Goal: Task Accomplishment & Management: Manage account settings

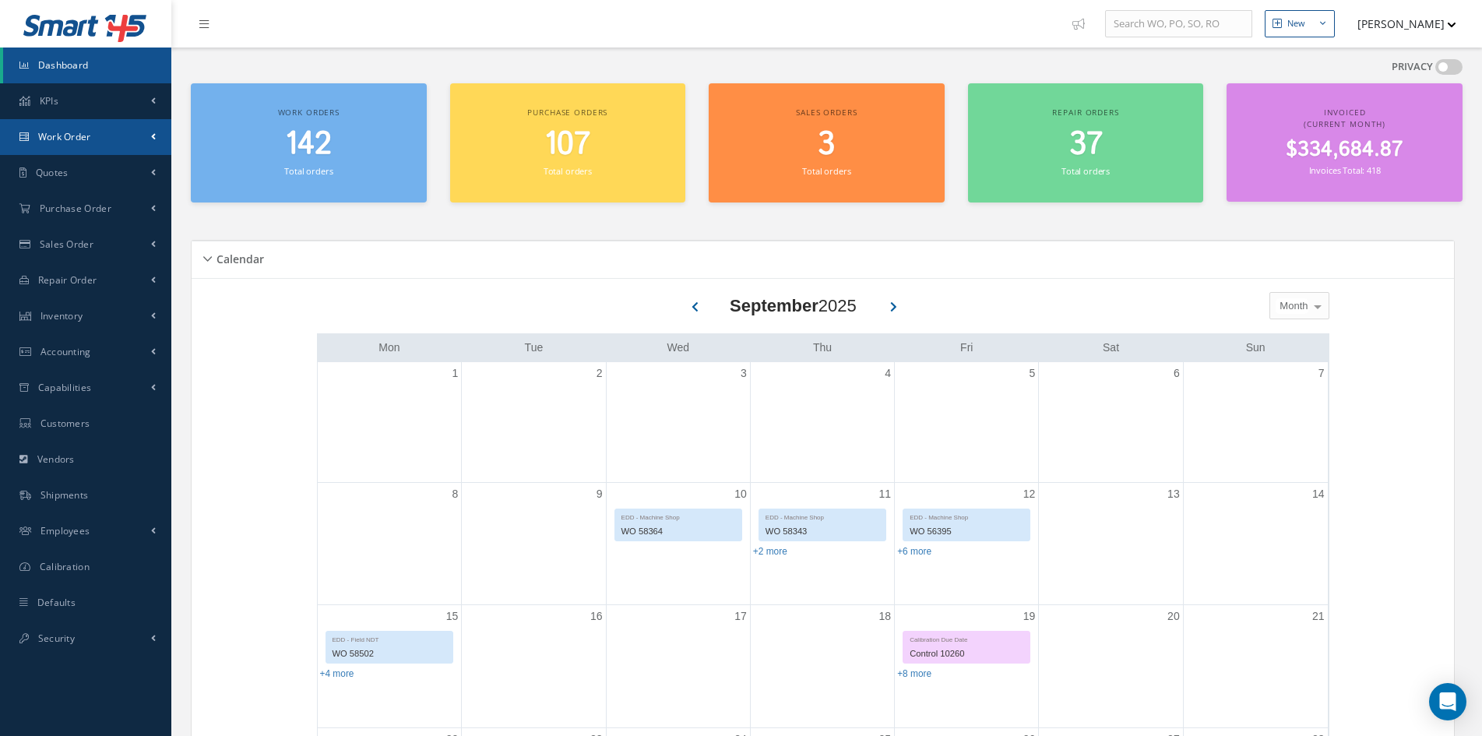
click at [50, 132] on span "Work Order" at bounding box center [64, 136] width 53 height 13
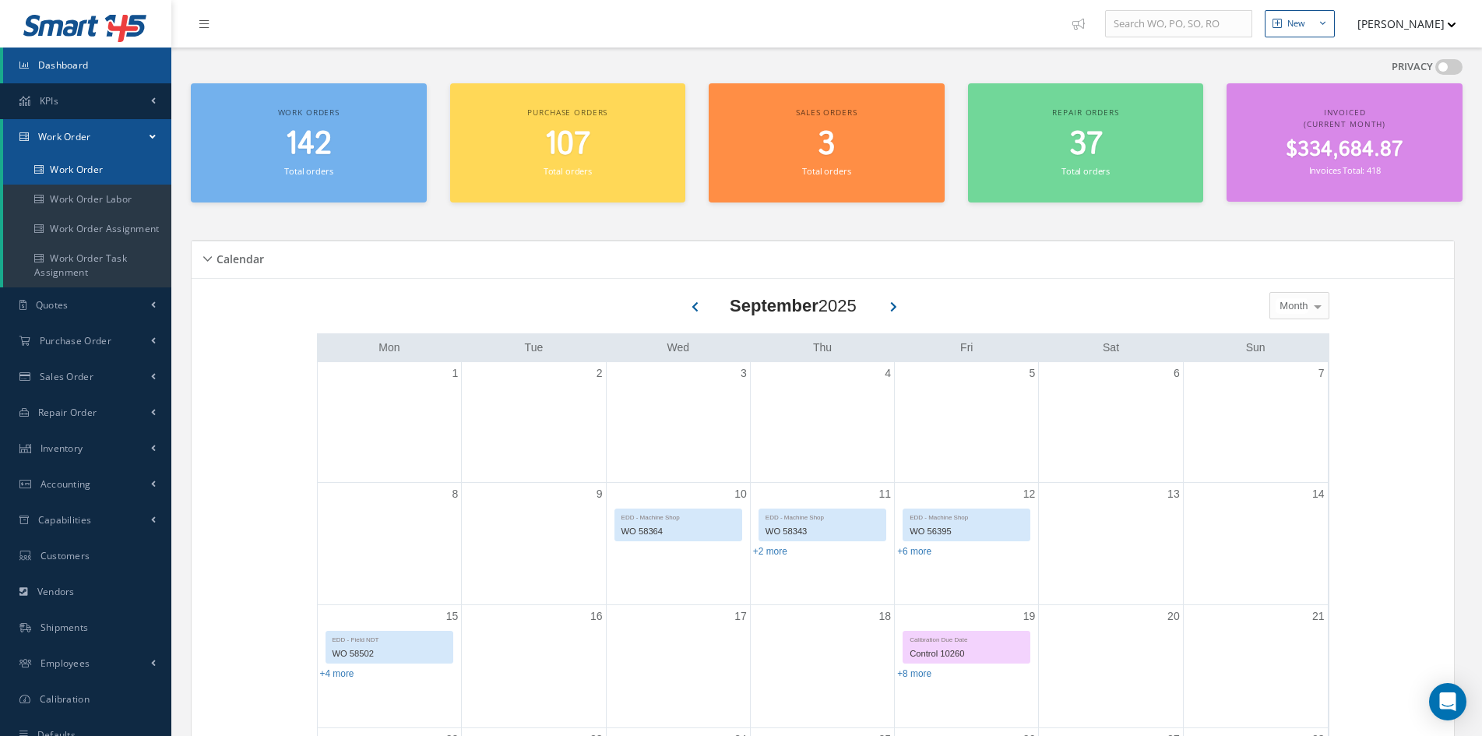
click at [57, 162] on link "Work Order" at bounding box center [87, 170] width 168 height 30
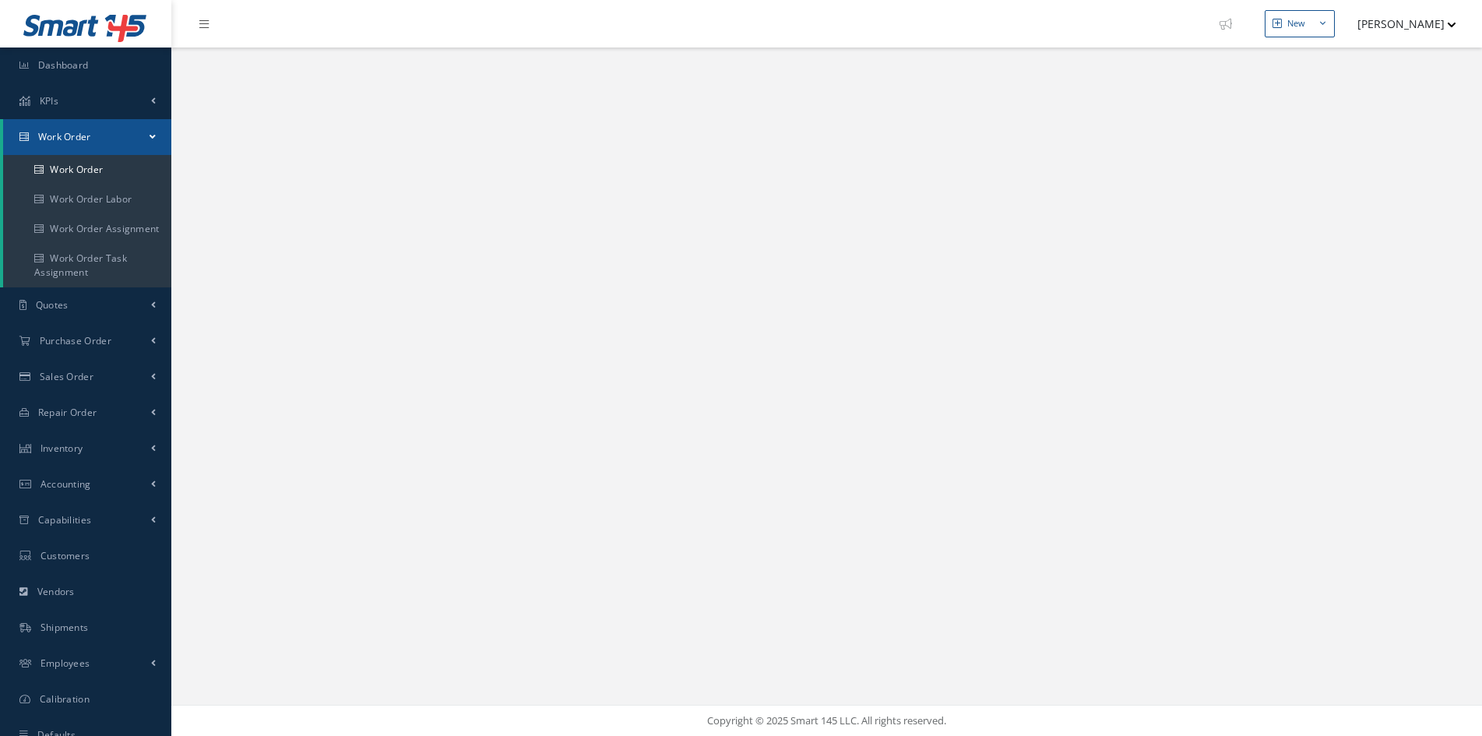
select select "25"
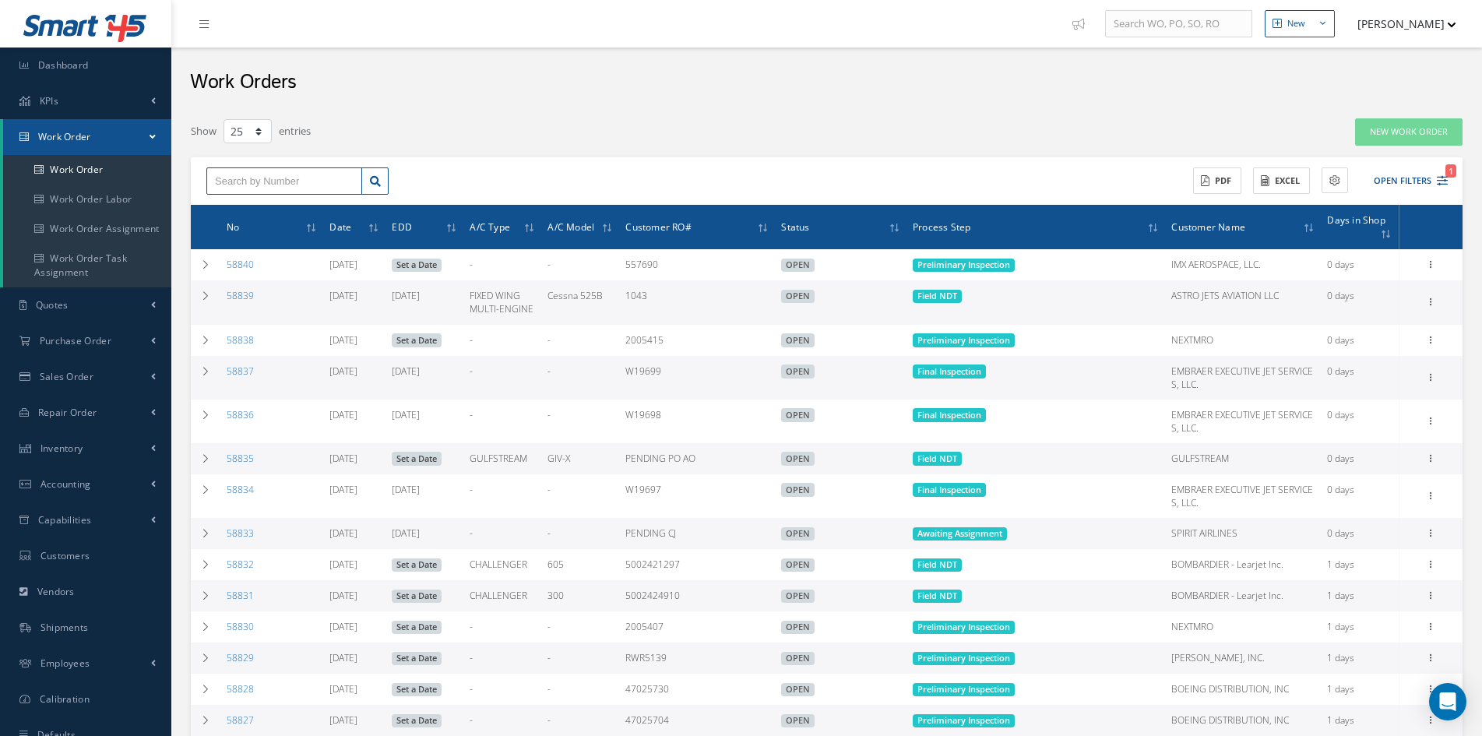
click at [269, 186] on input "text" at bounding box center [284, 181] width 156 height 28
type input "58661"
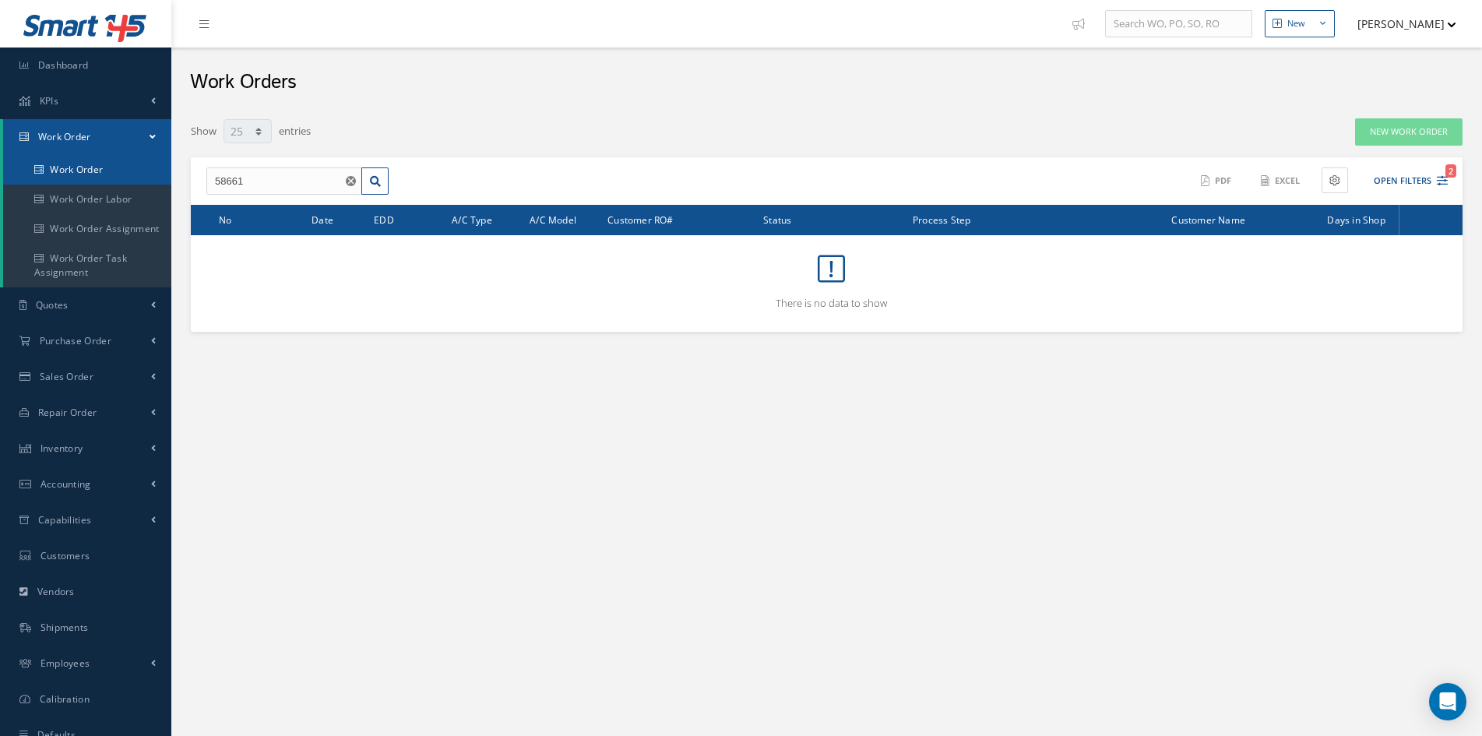
click at [72, 172] on link "Work Order" at bounding box center [87, 170] width 168 height 30
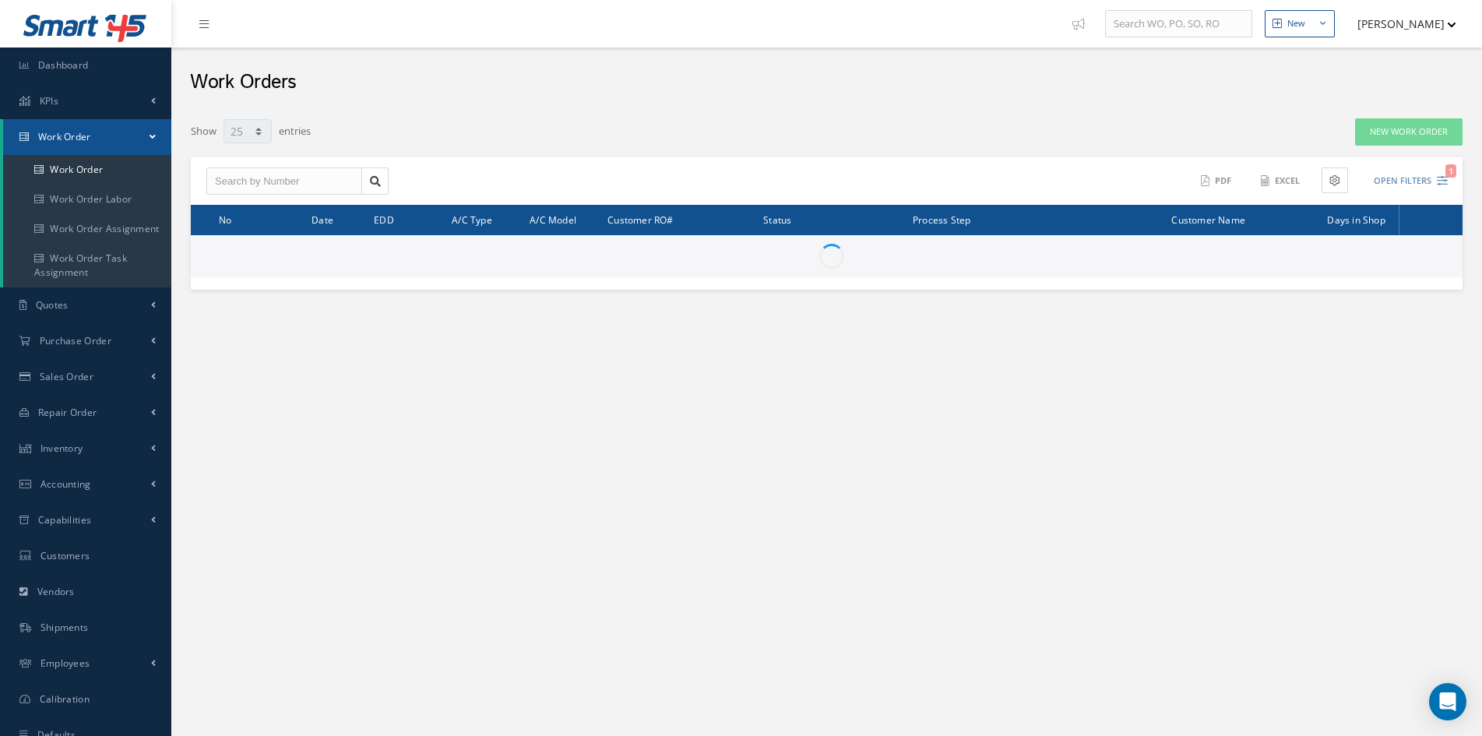
select select "25"
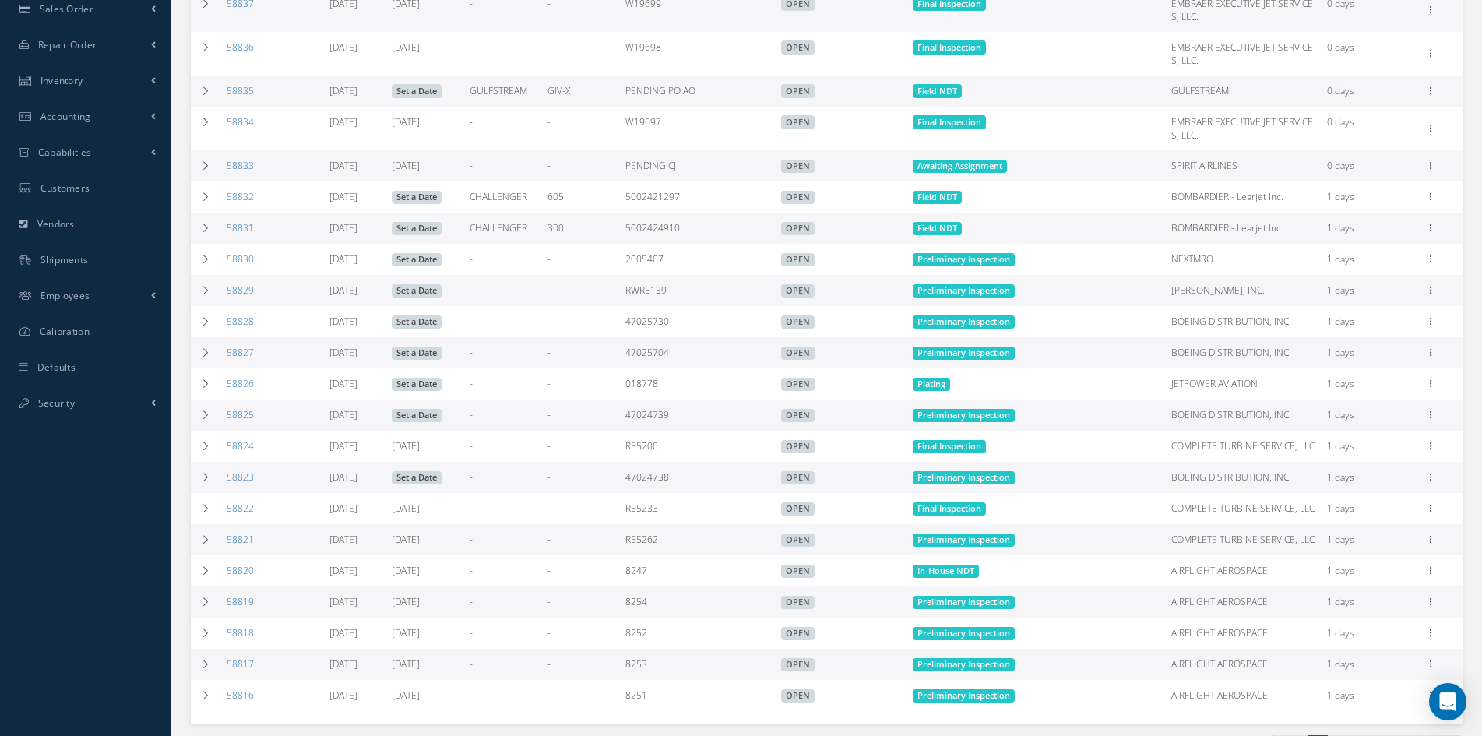
scroll to position [462, 0]
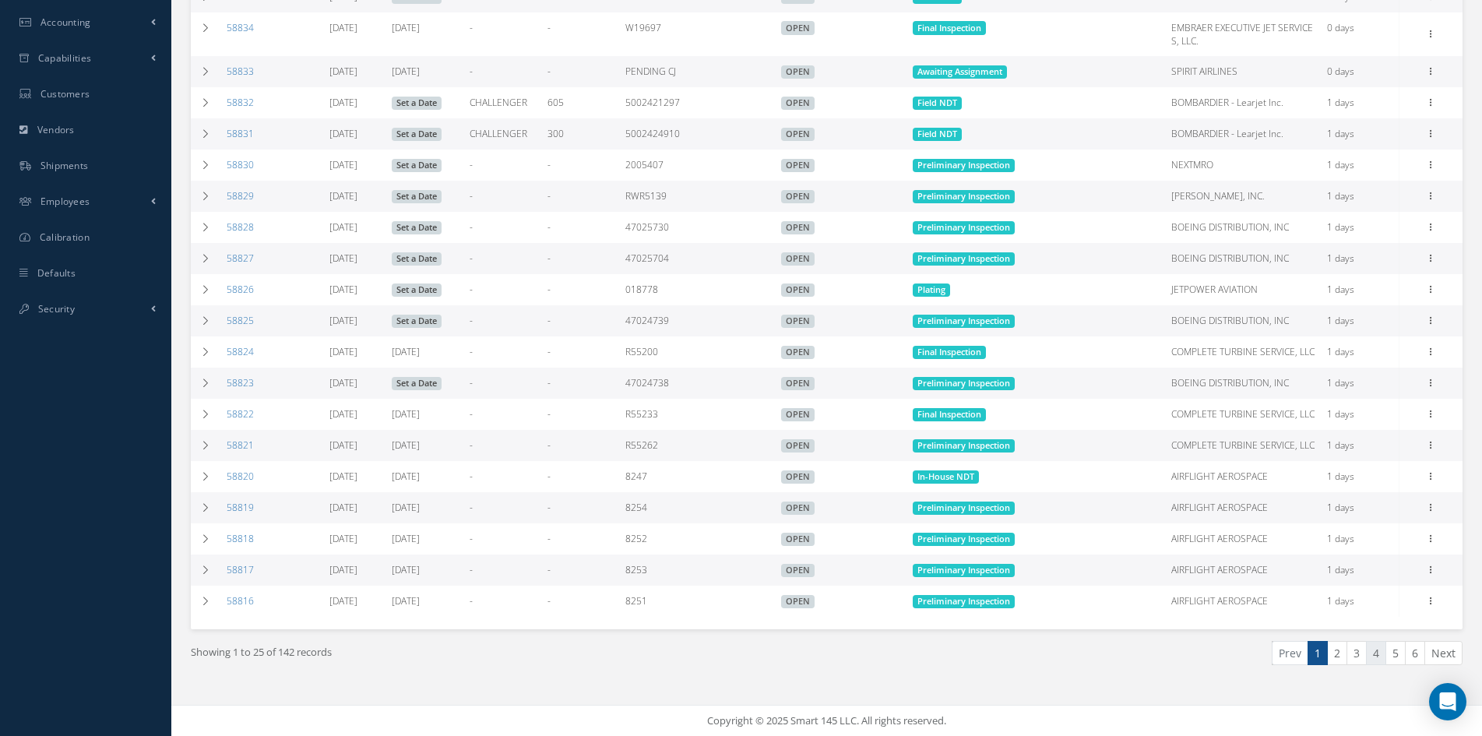
click at [1376, 656] on link "4" at bounding box center [1376, 653] width 20 height 24
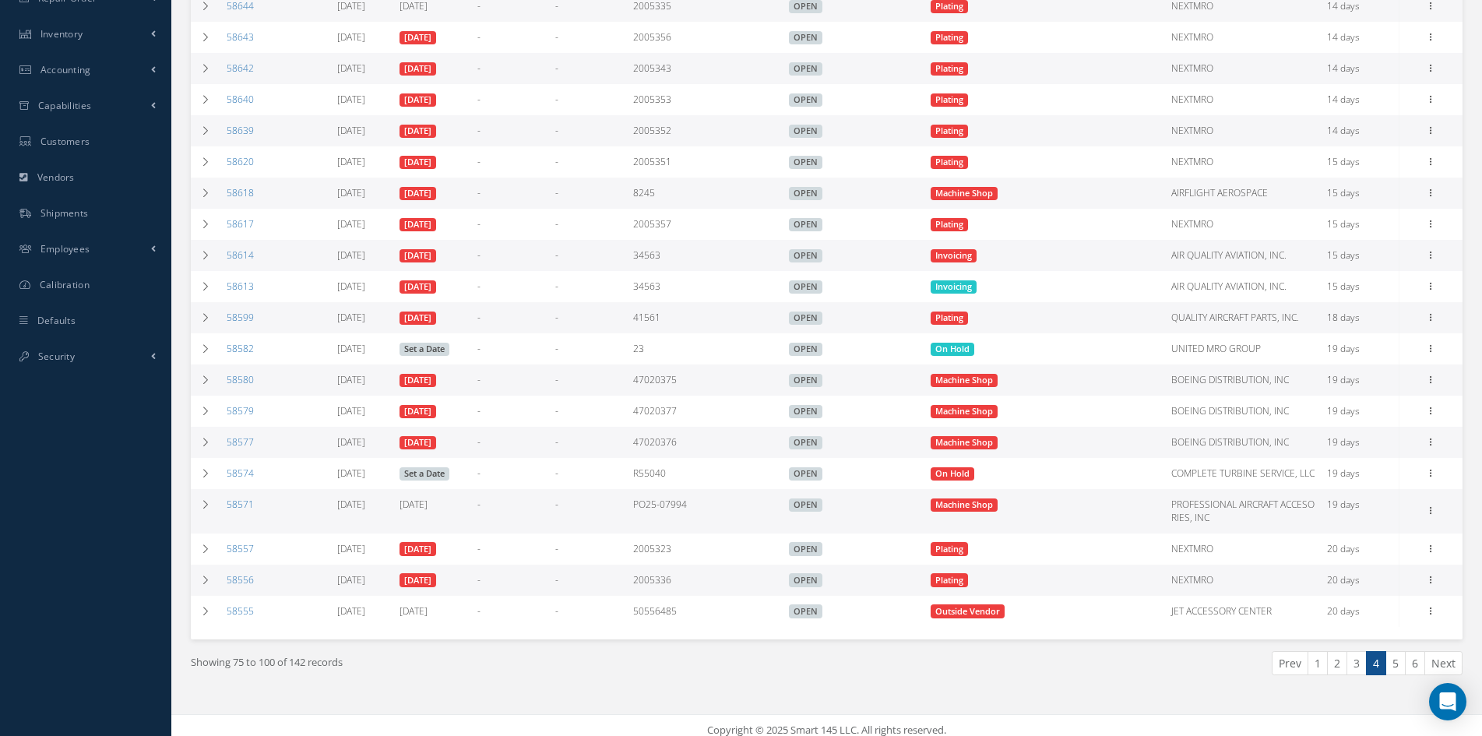
scroll to position [424, 0]
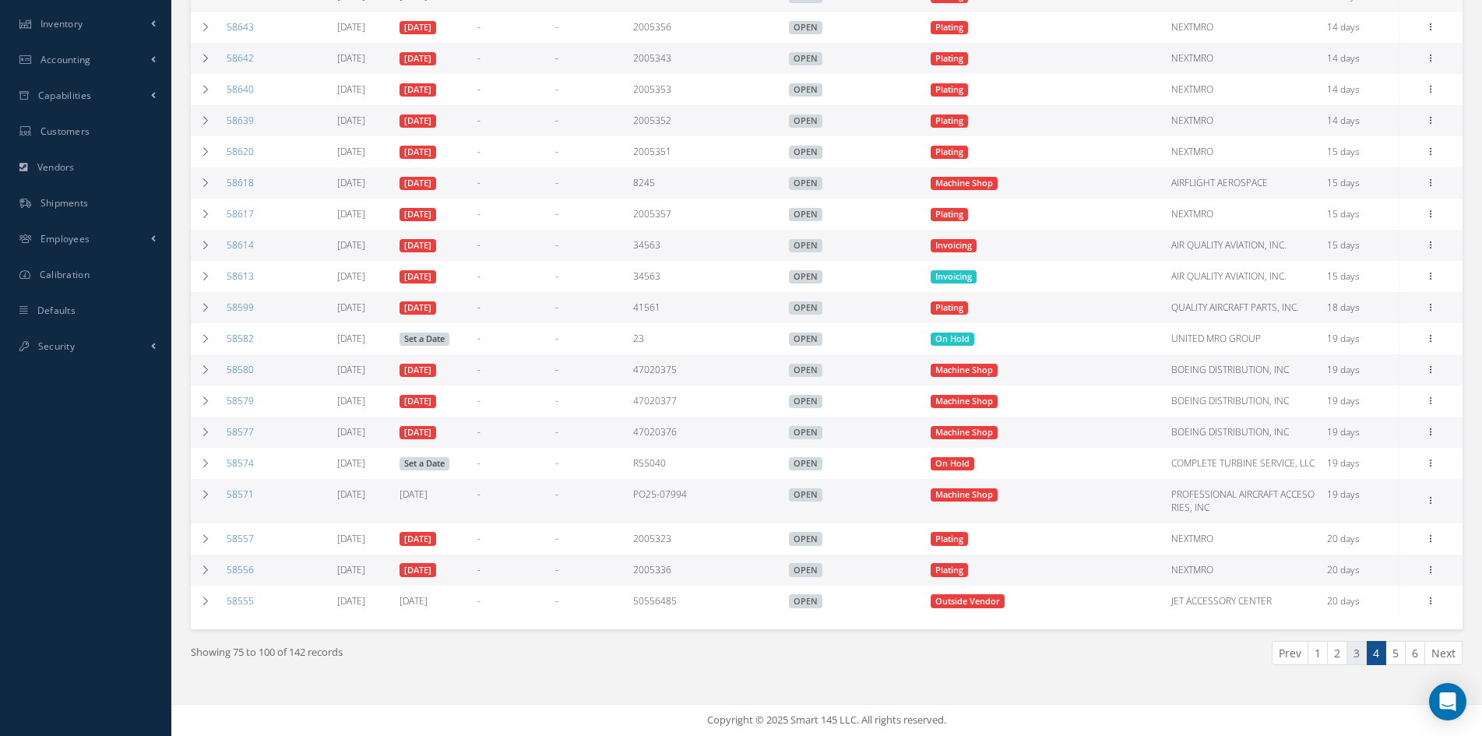
click at [1361, 651] on link "3" at bounding box center [1356, 653] width 20 height 24
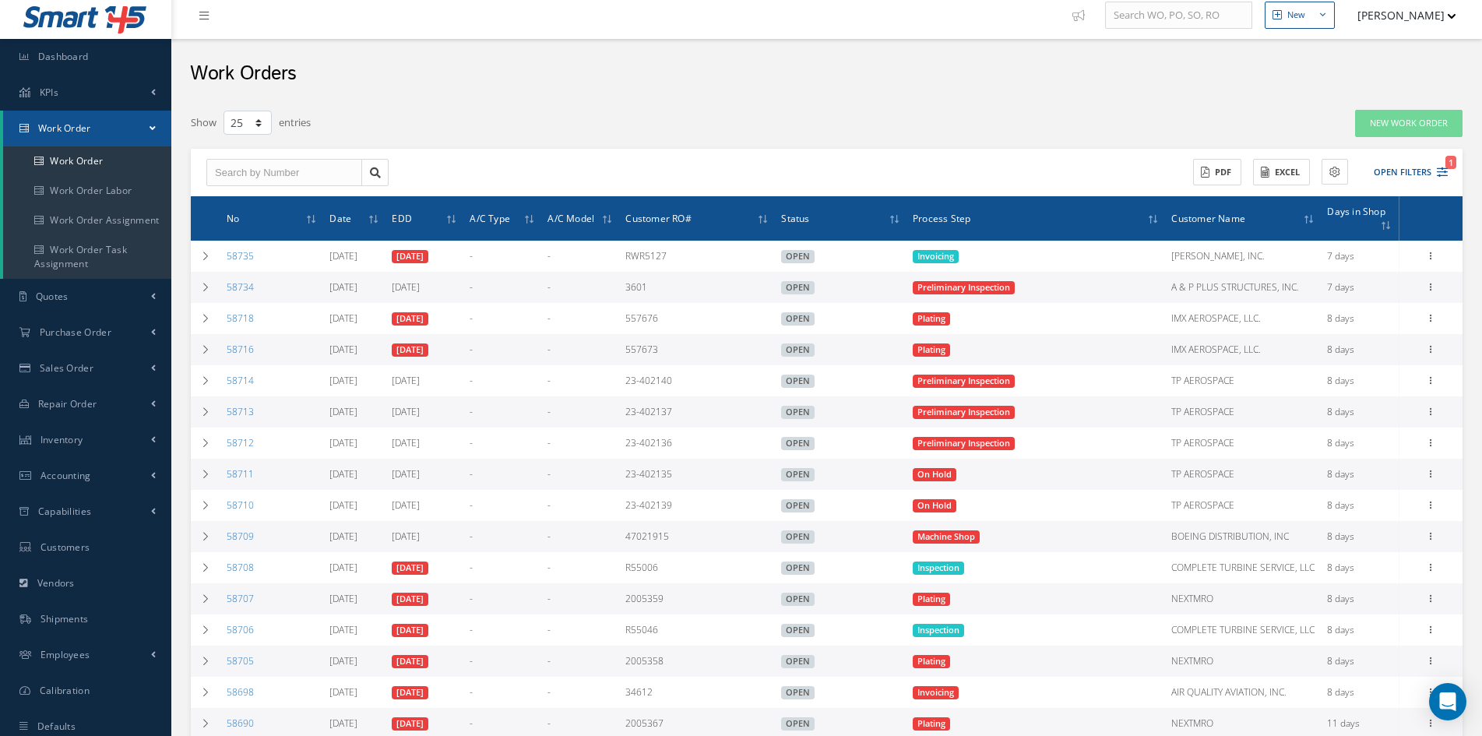
scroll to position [0, 0]
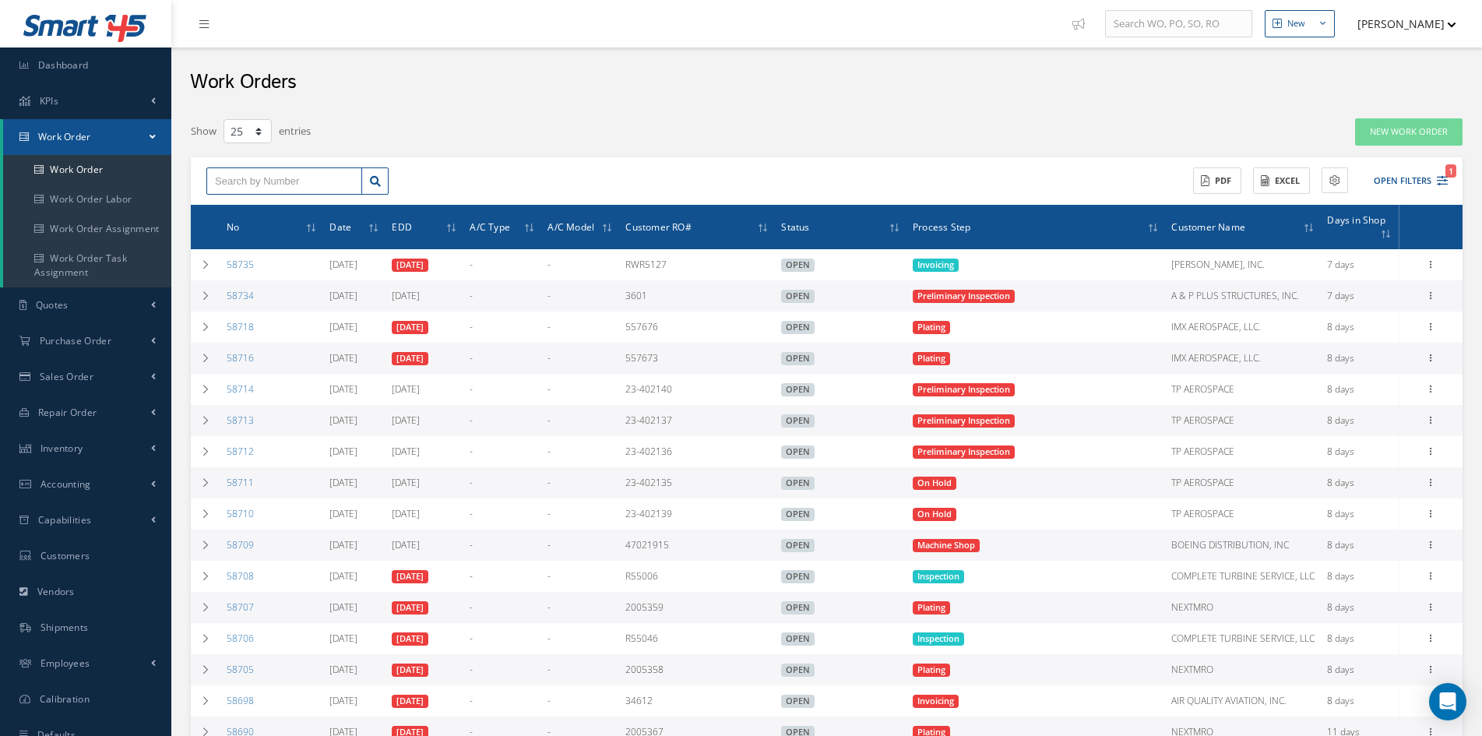
click at [298, 177] on input "text" at bounding box center [284, 181] width 156 height 28
click at [1388, 180] on button "Open Filters 1" at bounding box center [1403, 181] width 88 height 26
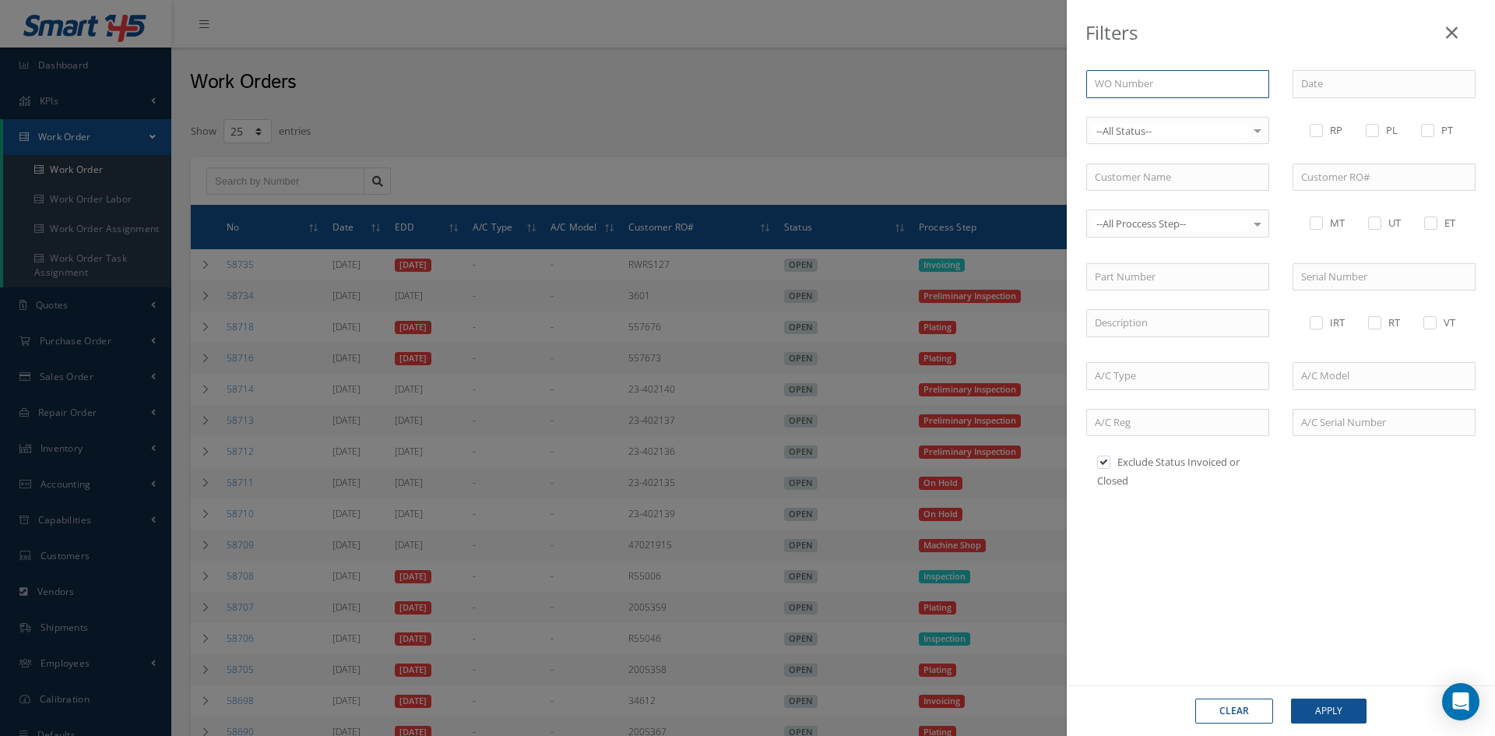
click at [1202, 90] on input "text" at bounding box center [1177, 84] width 183 height 28
type input "5"
type input "58"
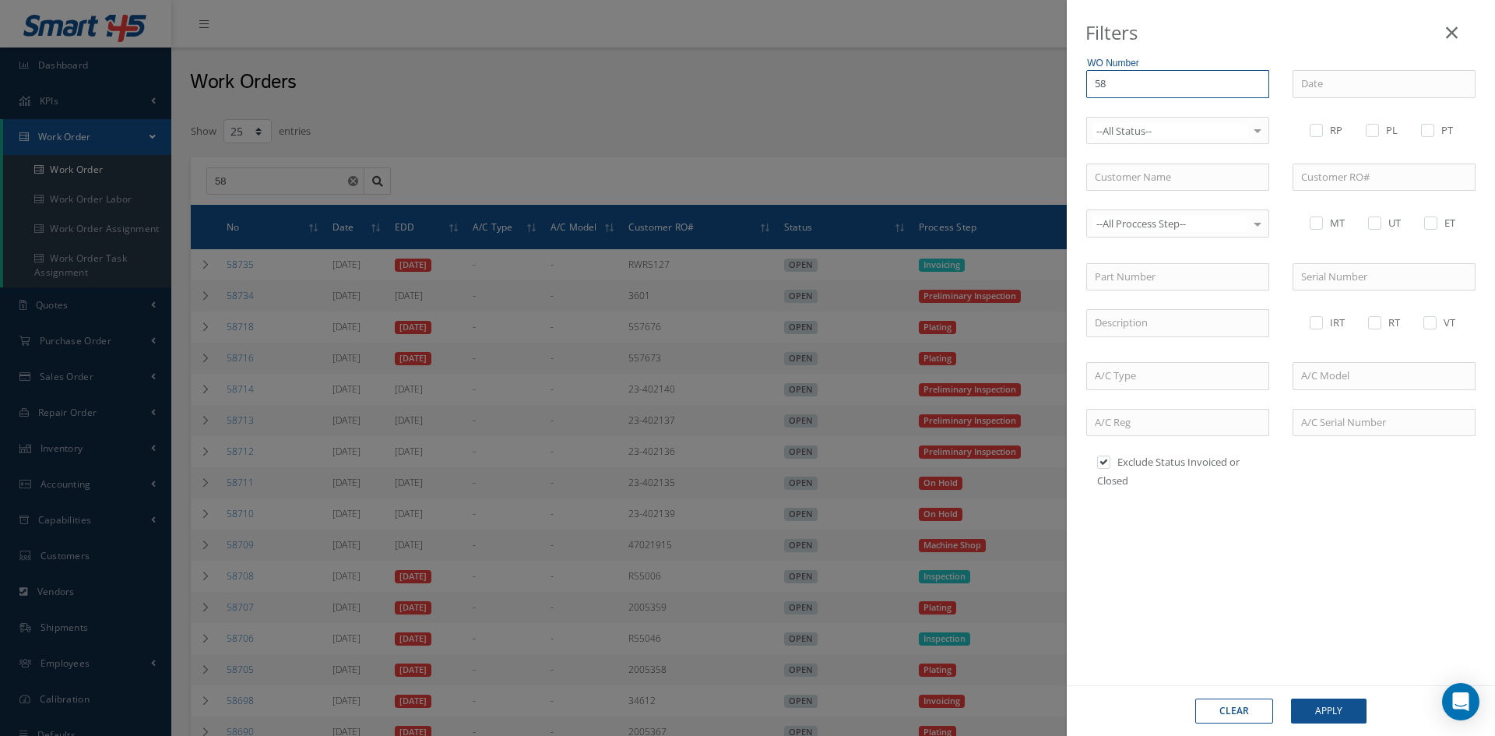
type input "586"
type input "5866"
type input "58661"
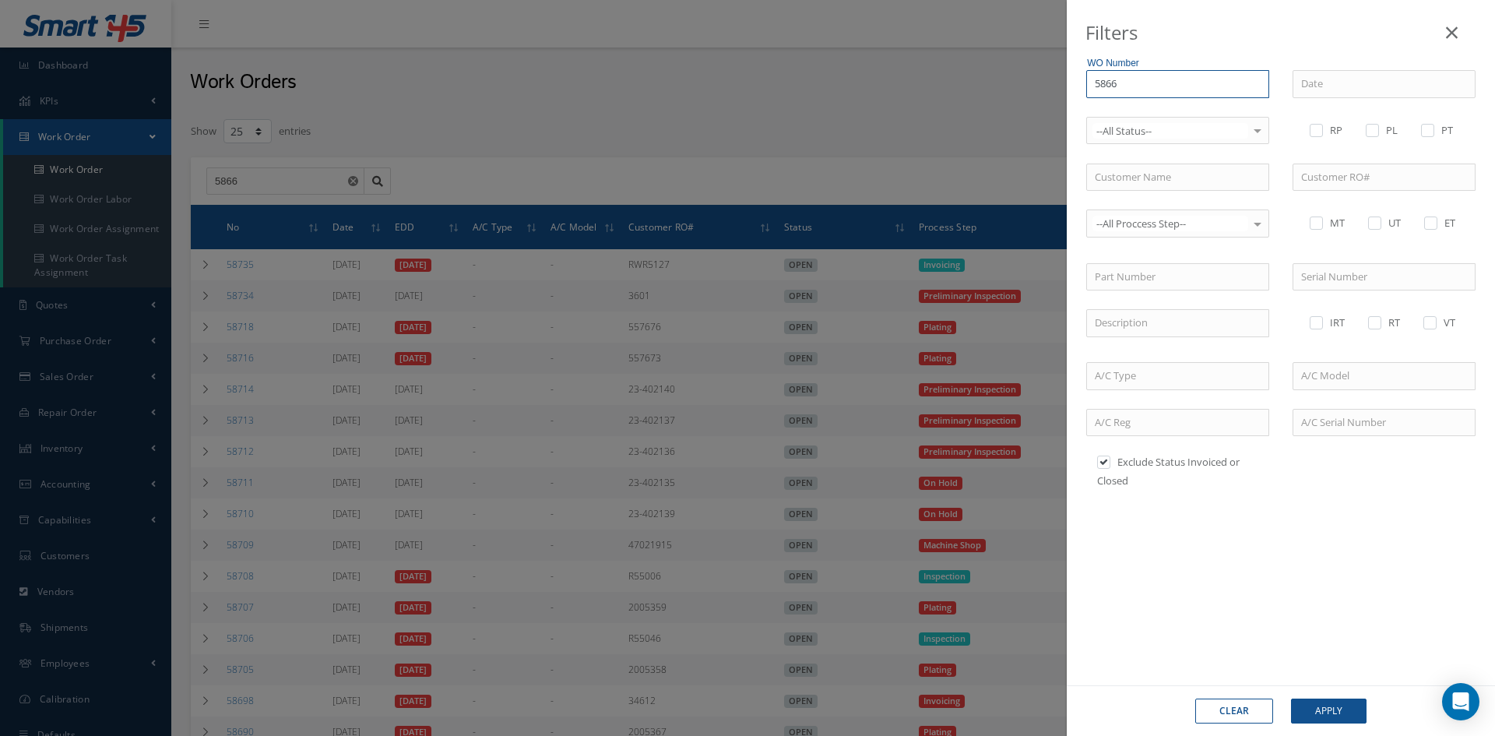
type input "58661"
click at [1291, 698] on button "Apply" at bounding box center [1329, 710] width 76 height 25
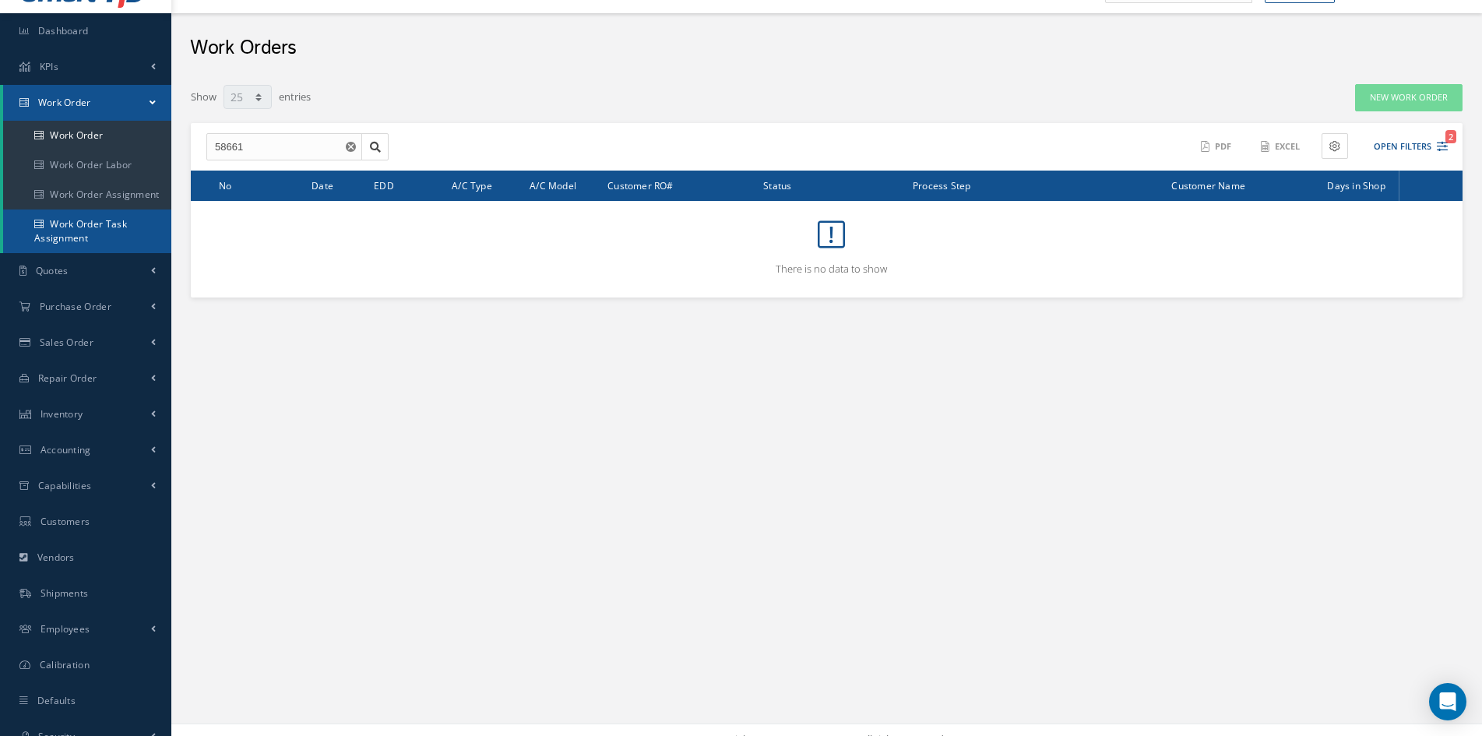
scroll to position [53, 0]
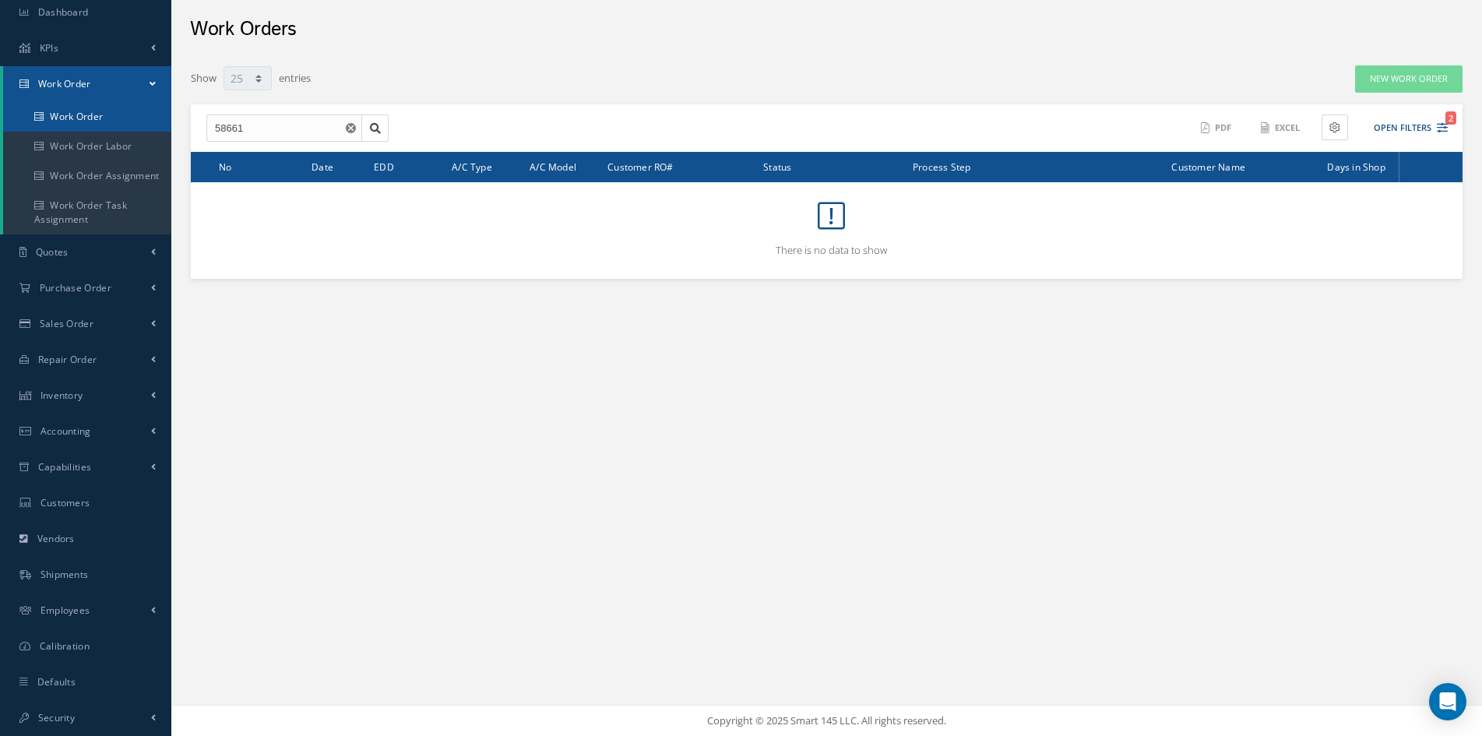
click at [64, 114] on link "Work Order" at bounding box center [87, 117] width 168 height 30
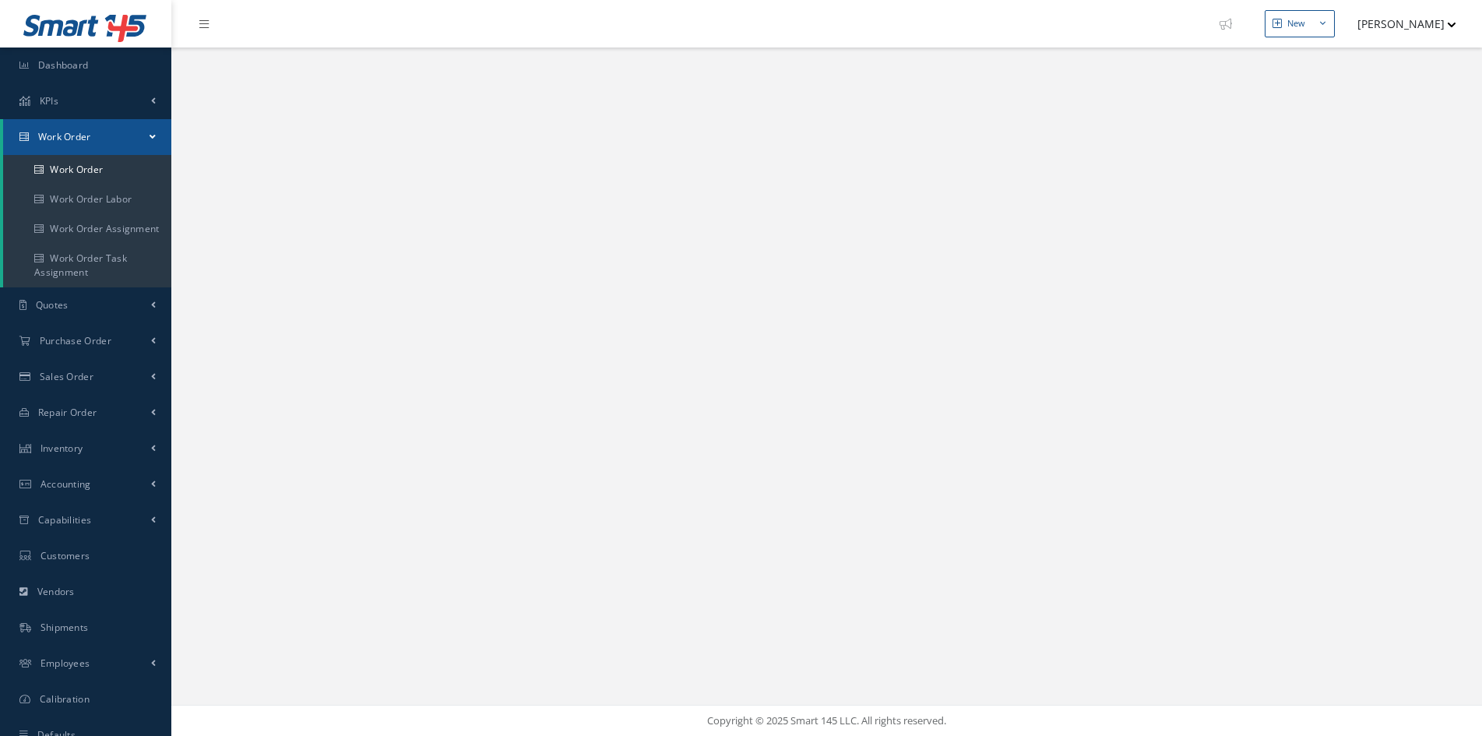
select select "25"
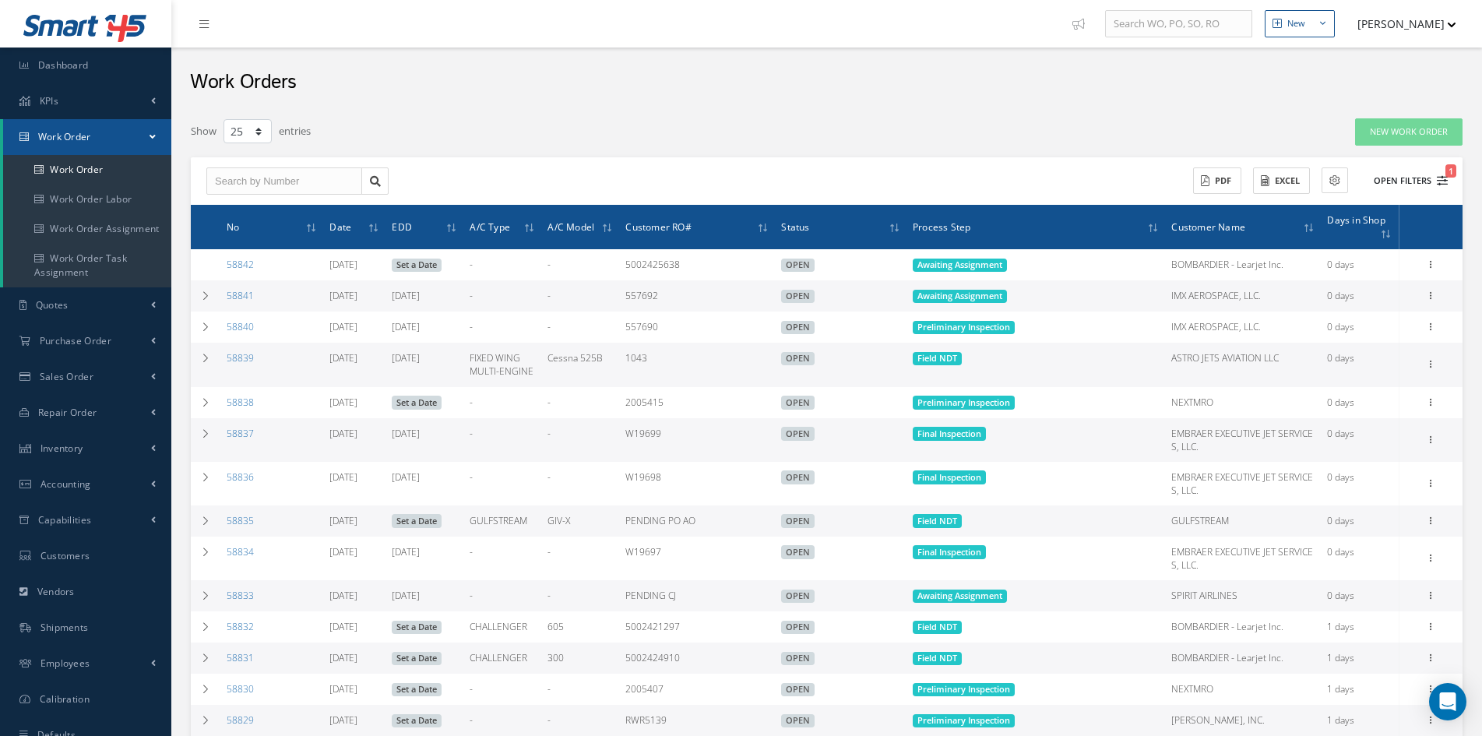
click at [1394, 174] on button "Open Filters 1" at bounding box center [1403, 181] width 88 height 26
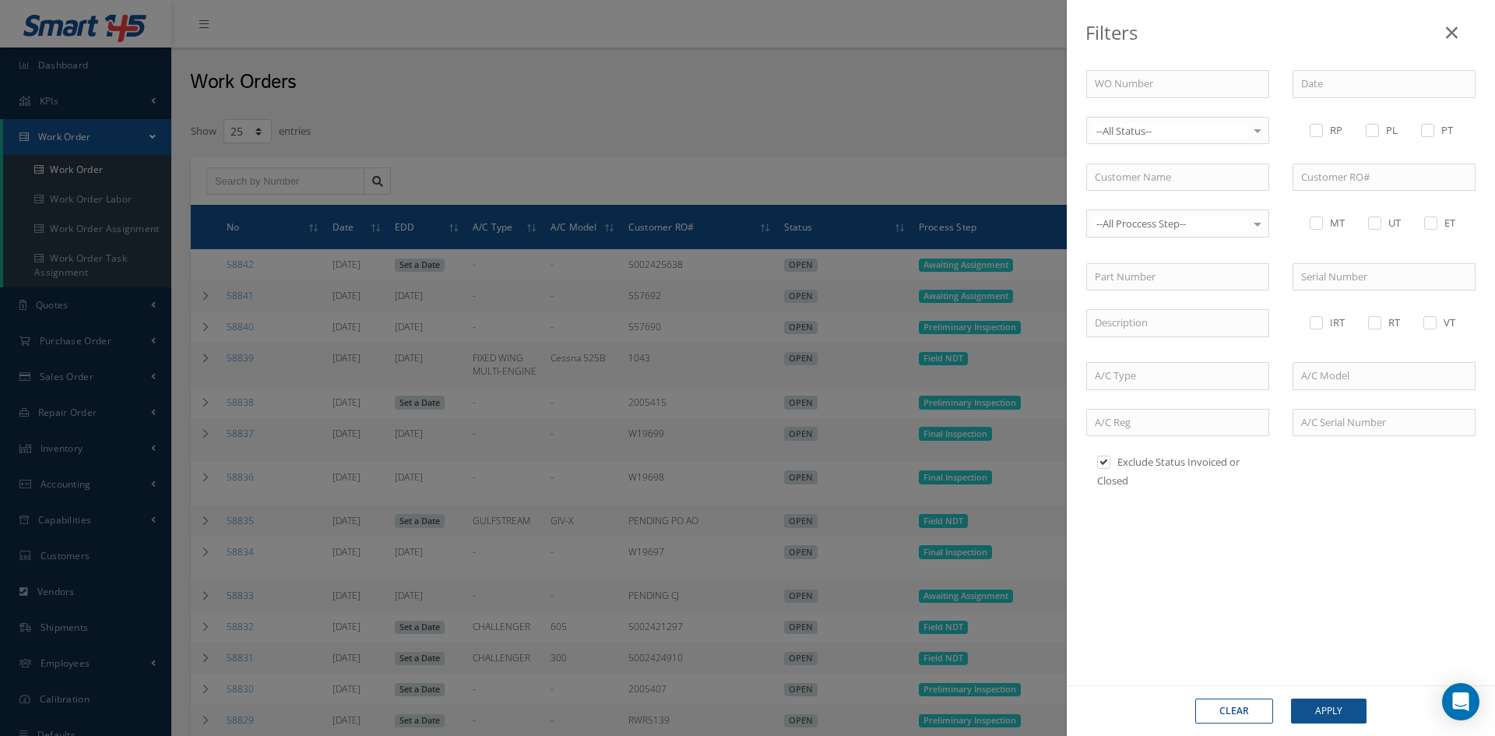
click at [1109, 462] on label at bounding box center [1111, 462] width 4 height 14
click at [1102, 462] on input "checkbox" at bounding box center [1102, 464] width 10 height 10
checkbox input "false"
click at [1327, 181] on input "text" at bounding box center [1383, 177] width 183 height 28
type input "G"
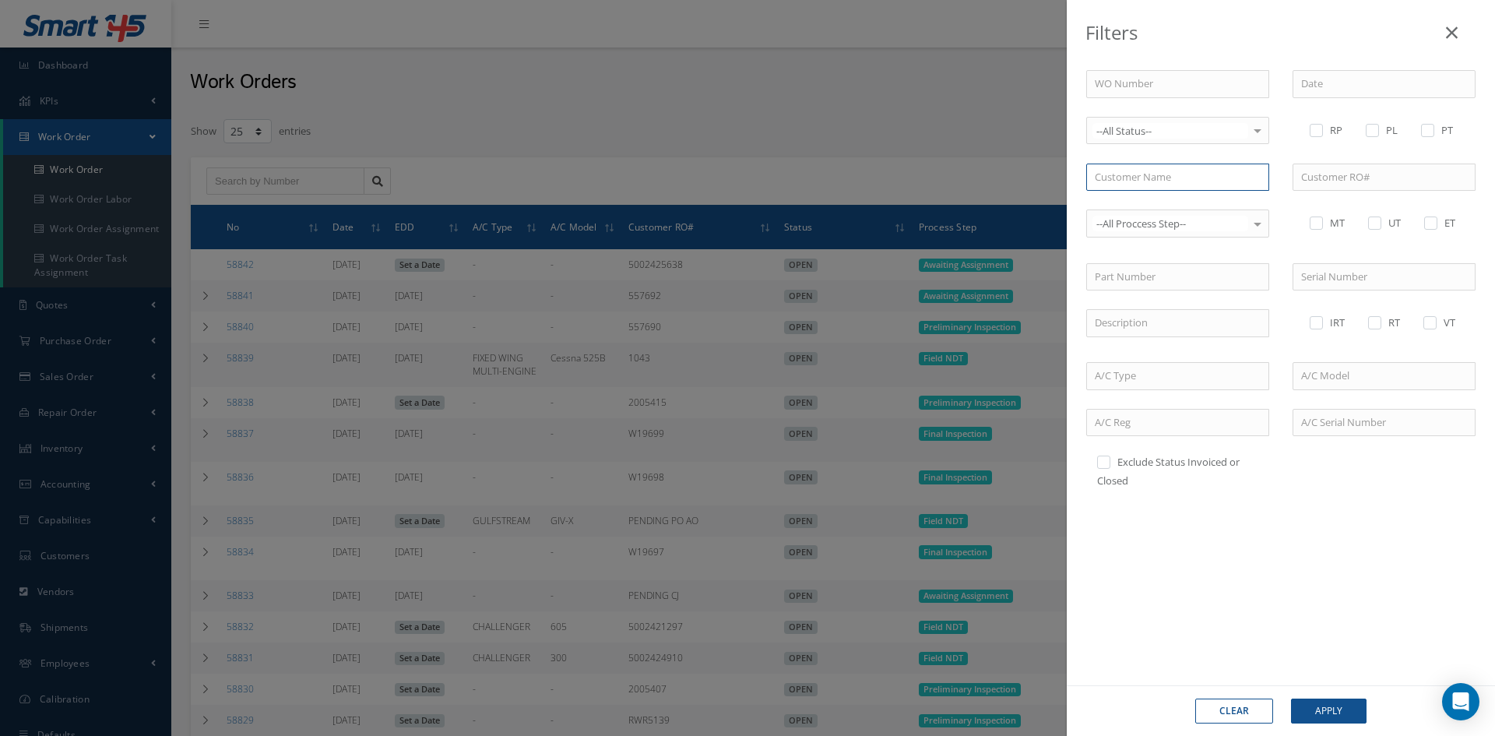
click at [1183, 180] on input "text" at bounding box center [1177, 177] width 183 height 28
click at [1167, 206] on div "GE AEROSPACE" at bounding box center [1178, 205] width 166 height 16
type input "GE AEROSPACE"
click at [1337, 708] on button "Apply" at bounding box center [1329, 710] width 76 height 25
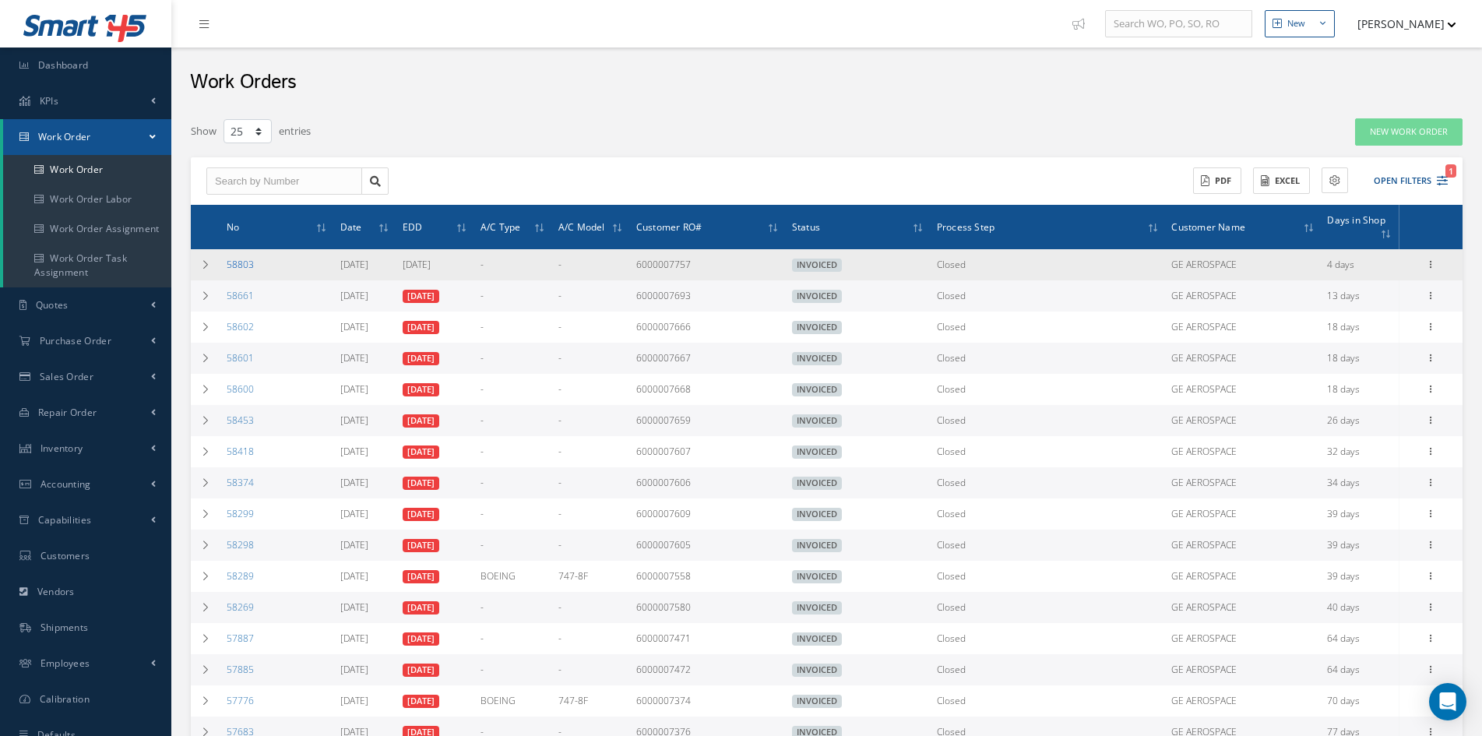
click at [240, 262] on link "58803" at bounding box center [240, 264] width 27 height 13
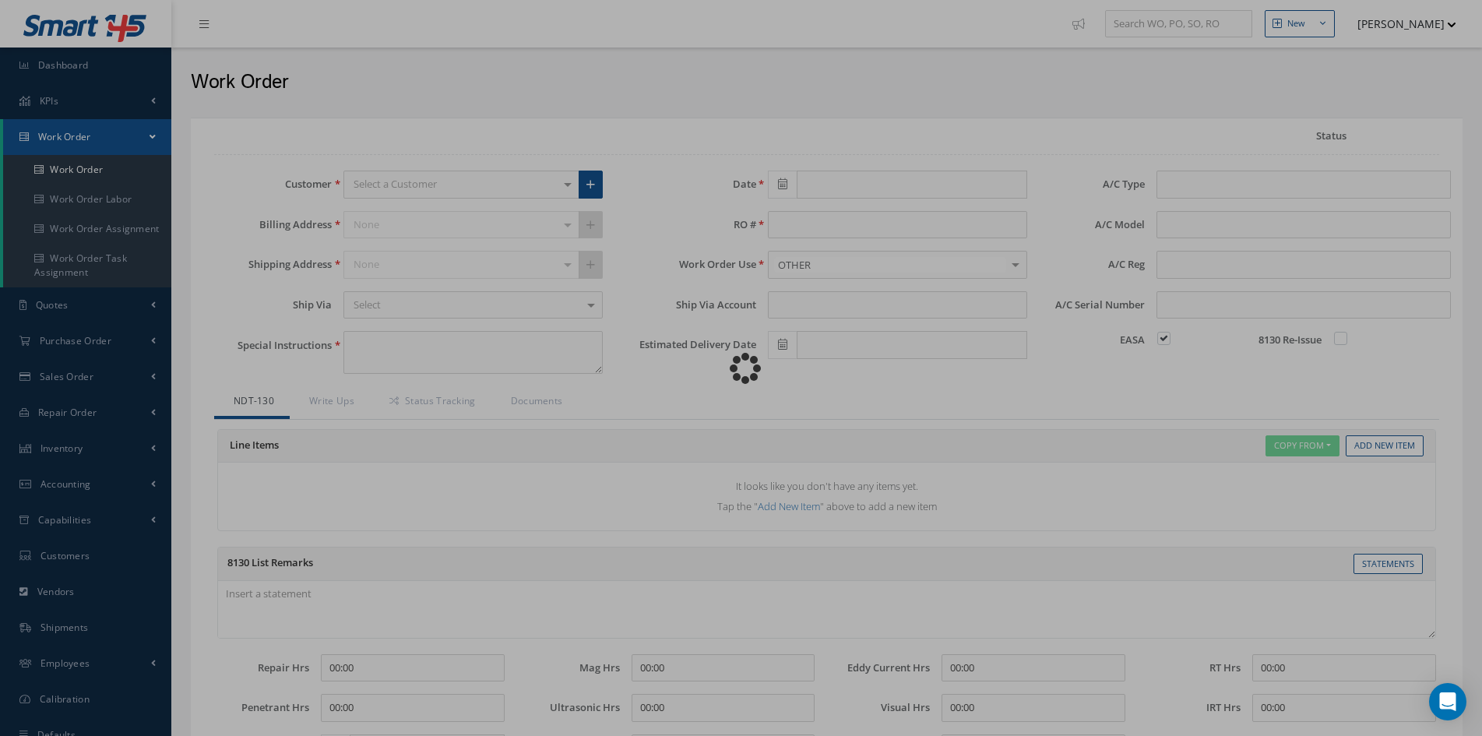
type input "[DATE]"
type input "6000007757"
type textarea "UT REQ @ CVG - ESN: 958509"
type input "[DATE]"
checkbox input "true"
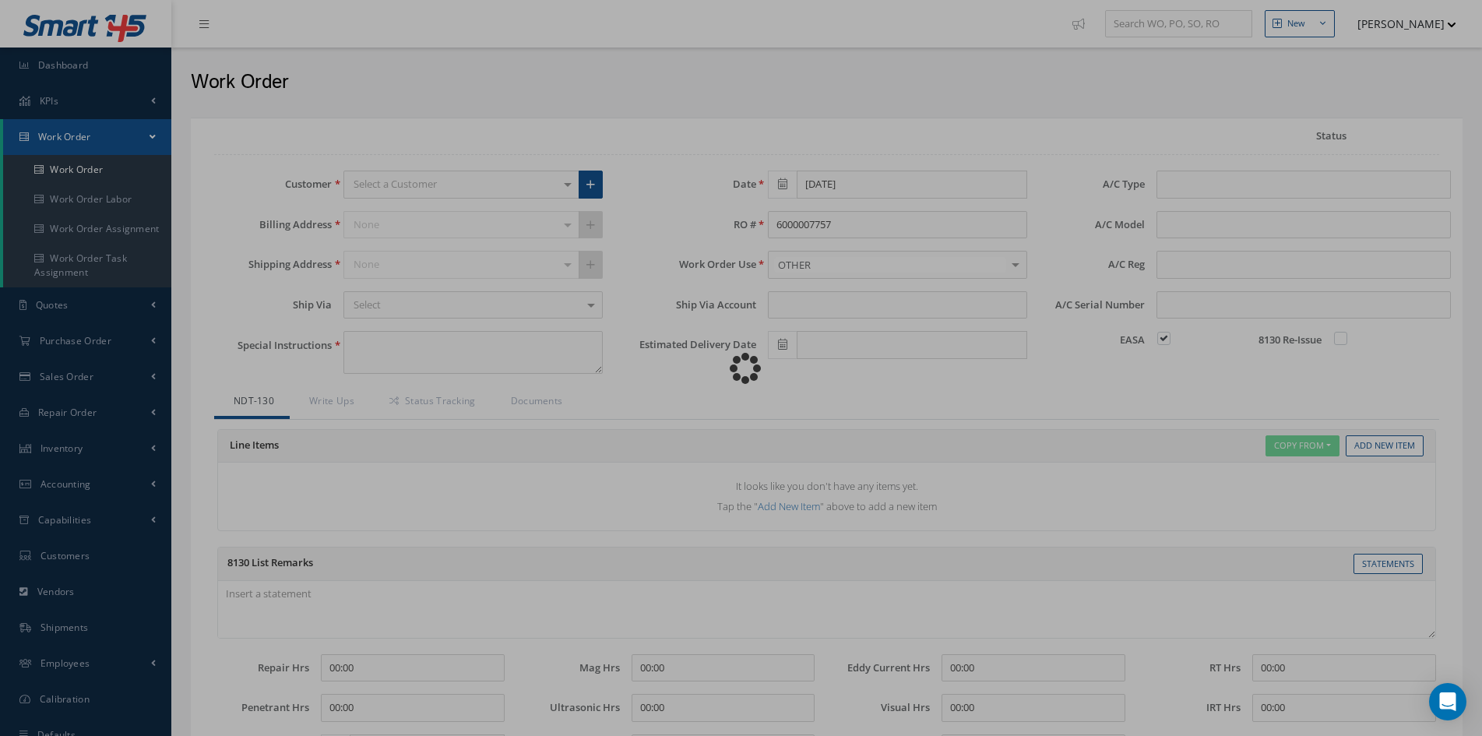
type input "[DATE]"
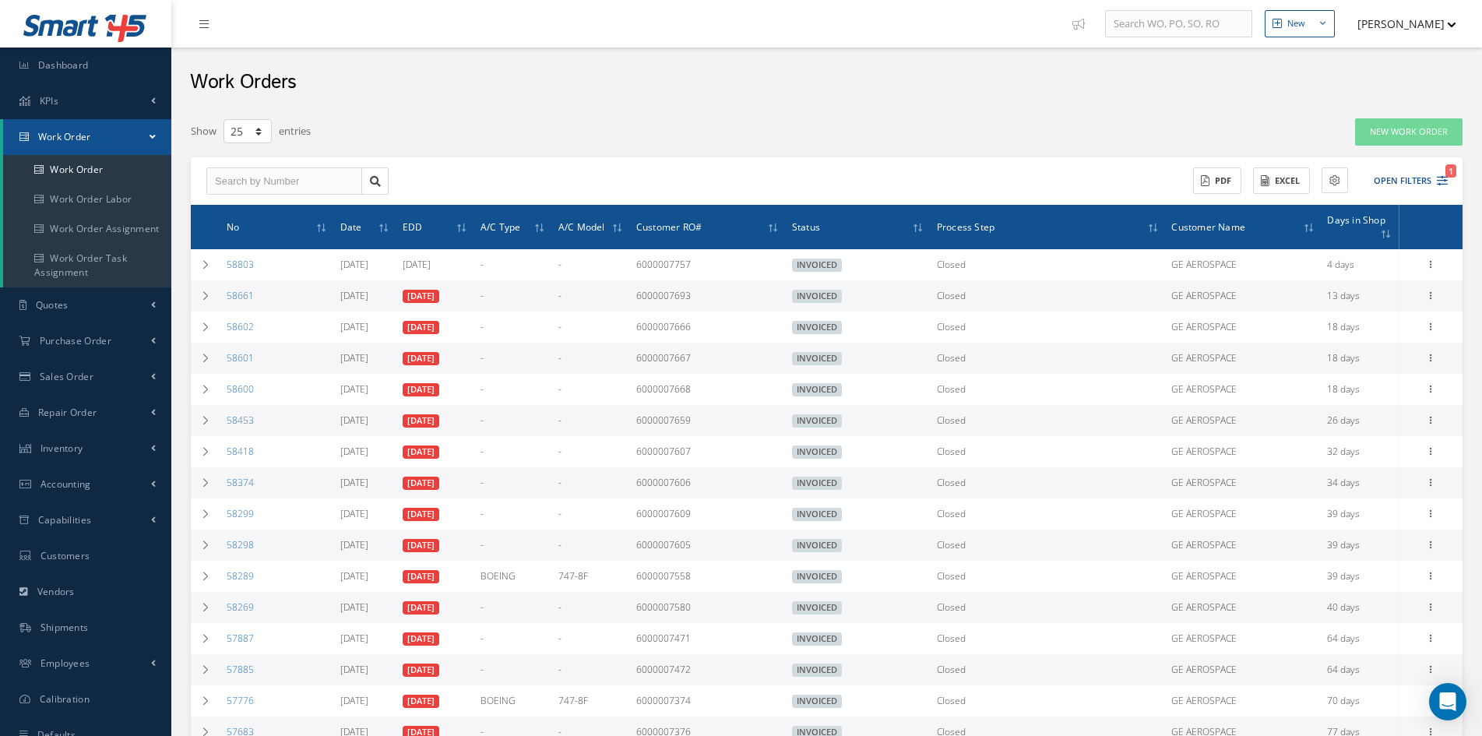
select select "25"
click at [233, 295] on link "58661" at bounding box center [240, 295] width 27 height 13
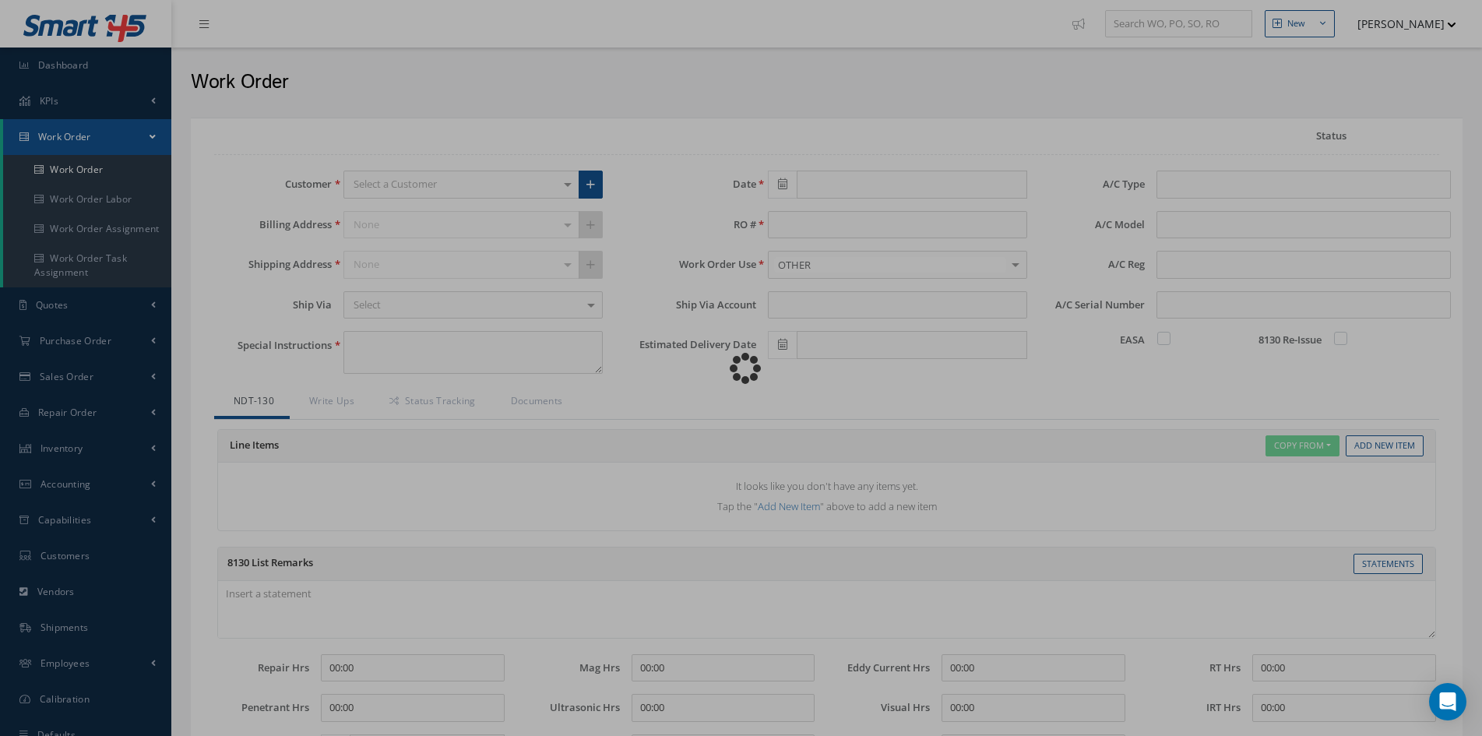
type input "[DATE]"
type input "6000007693"
type textarea "PT & UT REQ @ CVG - ESN: 959742"
type input "[DATE]"
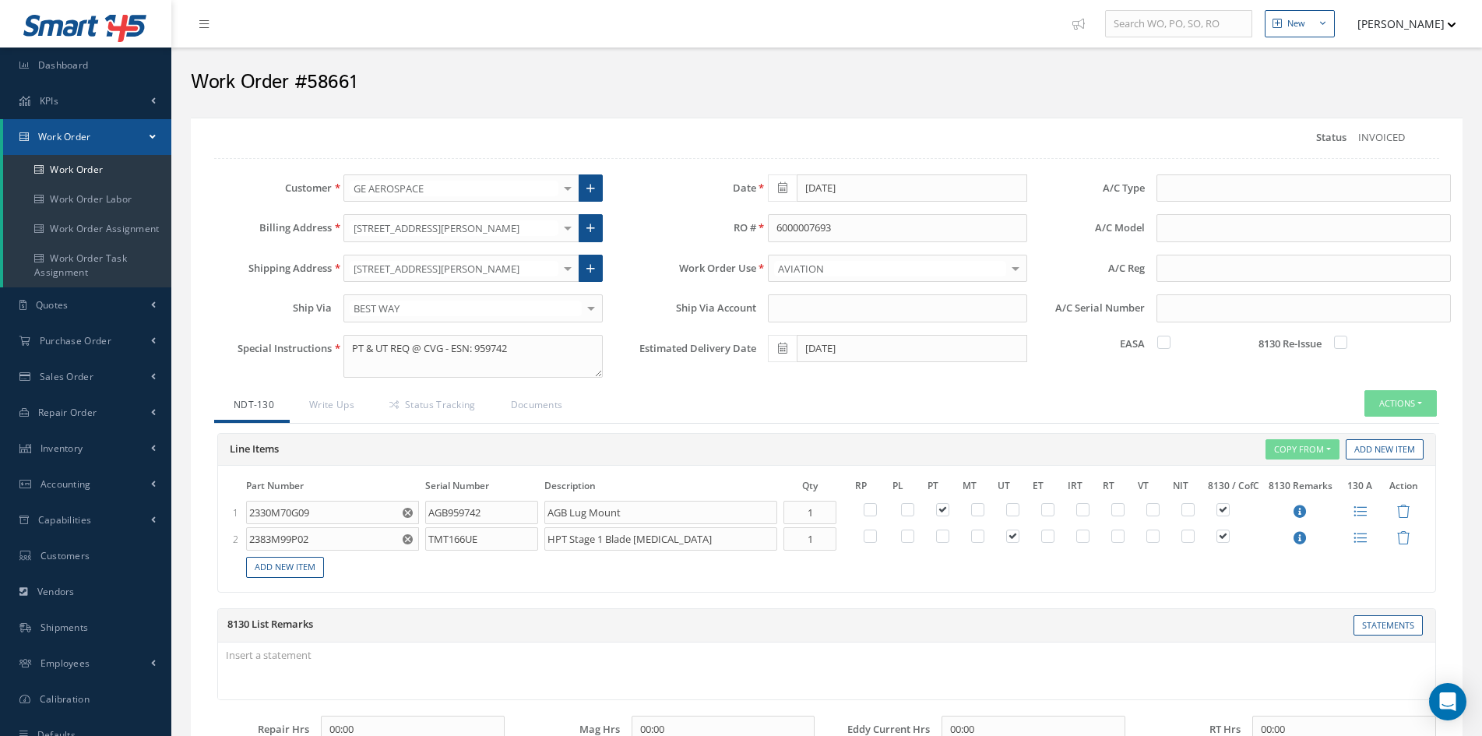
click at [65, 142] on span "Work Order" at bounding box center [64, 136] width 53 height 13
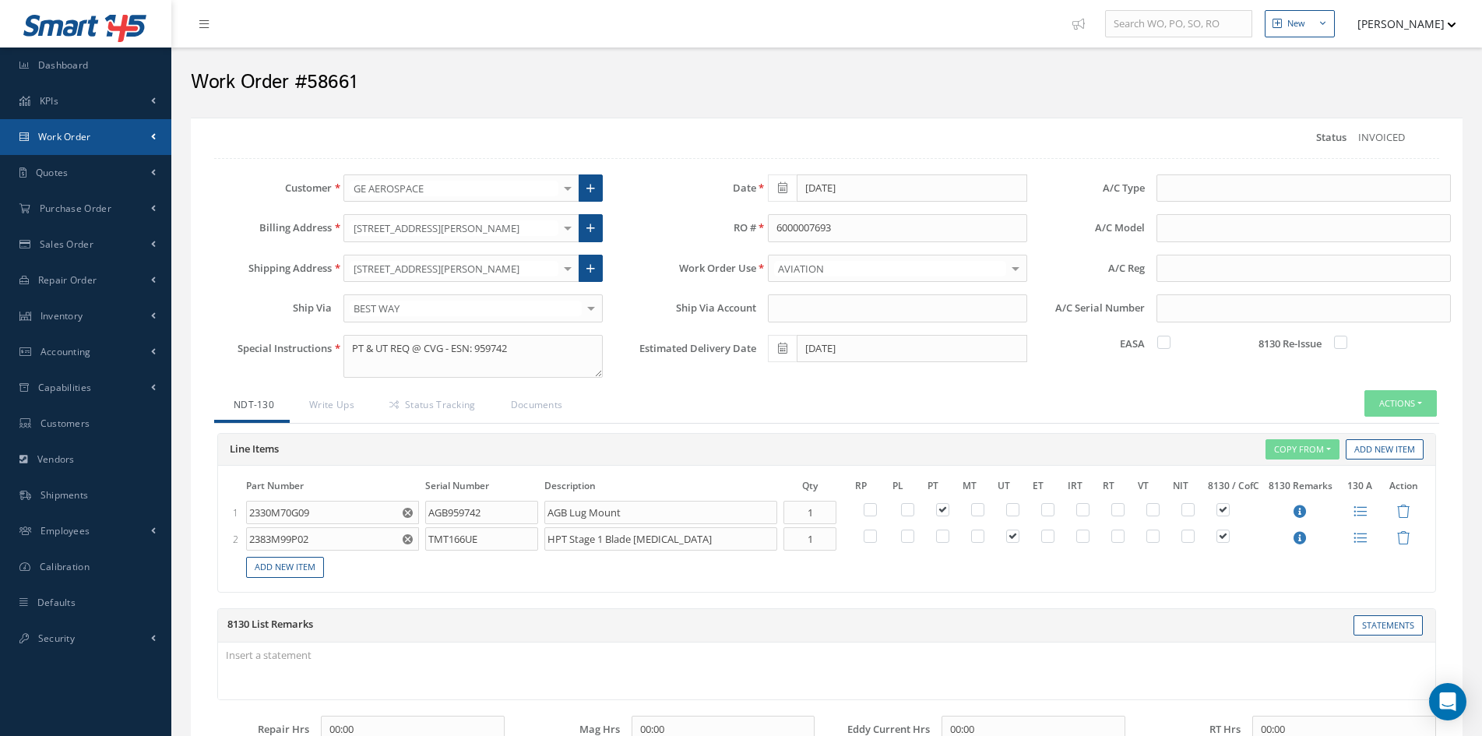
click at [65, 142] on span "Work Order" at bounding box center [64, 136] width 53 height 13
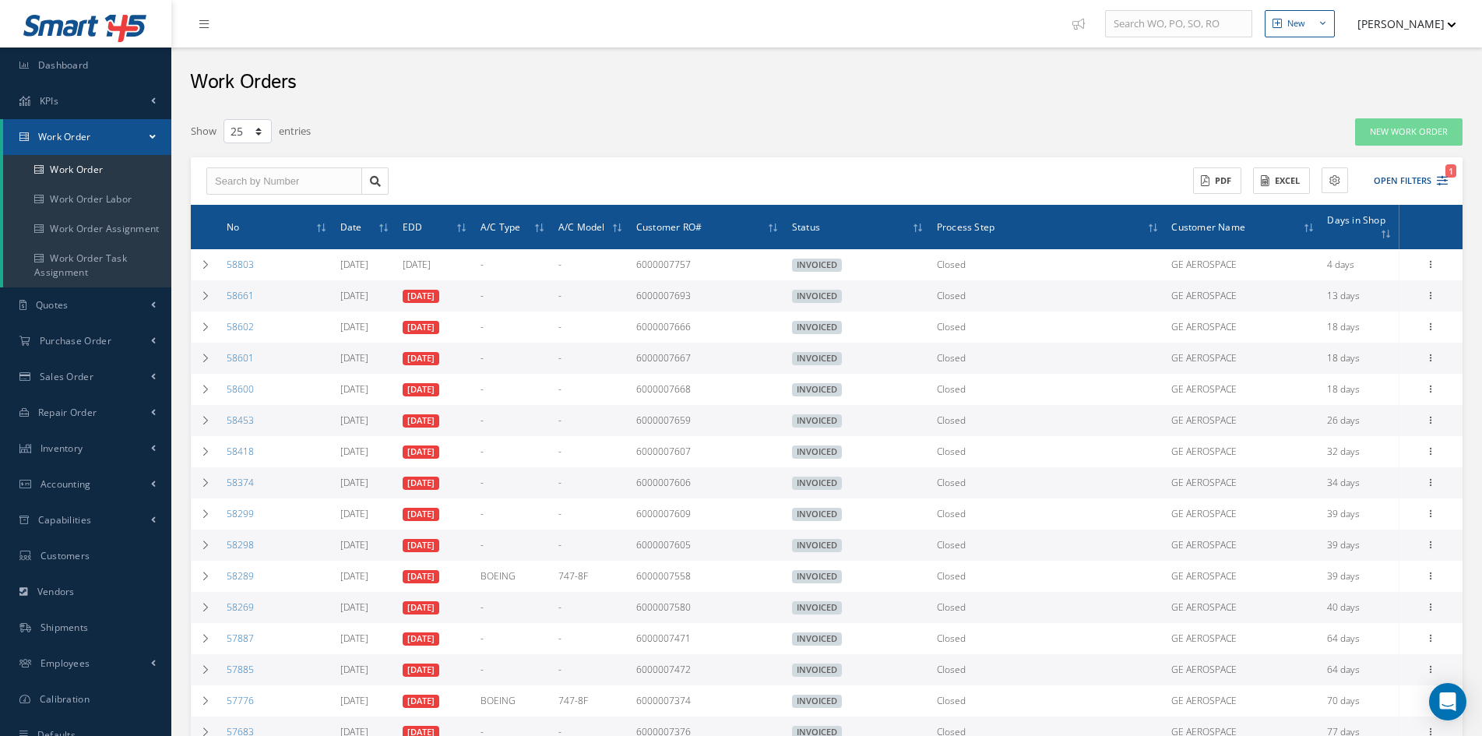
select select "25"
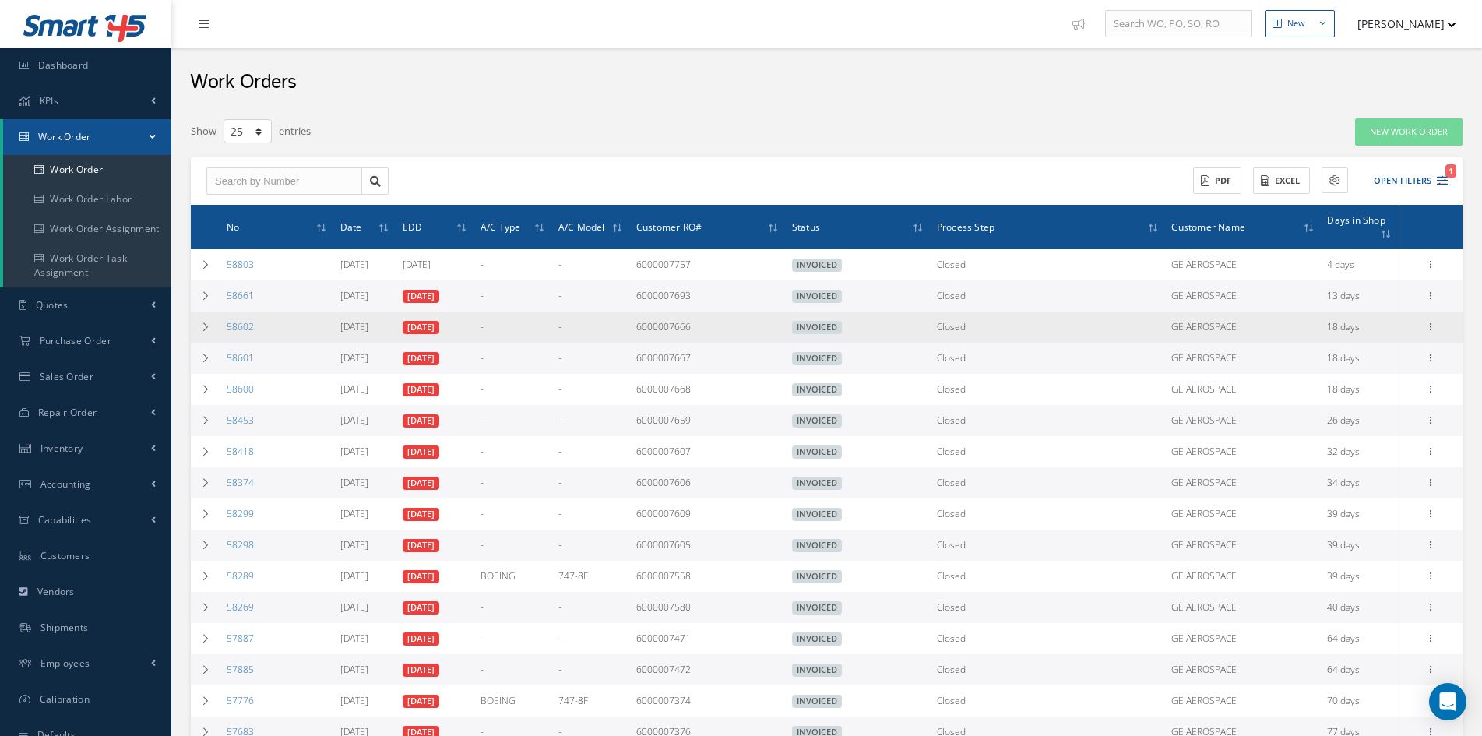
click at [234, 334] on td "58602" at bounding box center [277, 326] width 114 height 31
click at [233, 327] on link "58602" at bounding box center [240, 326] width 27 height 13
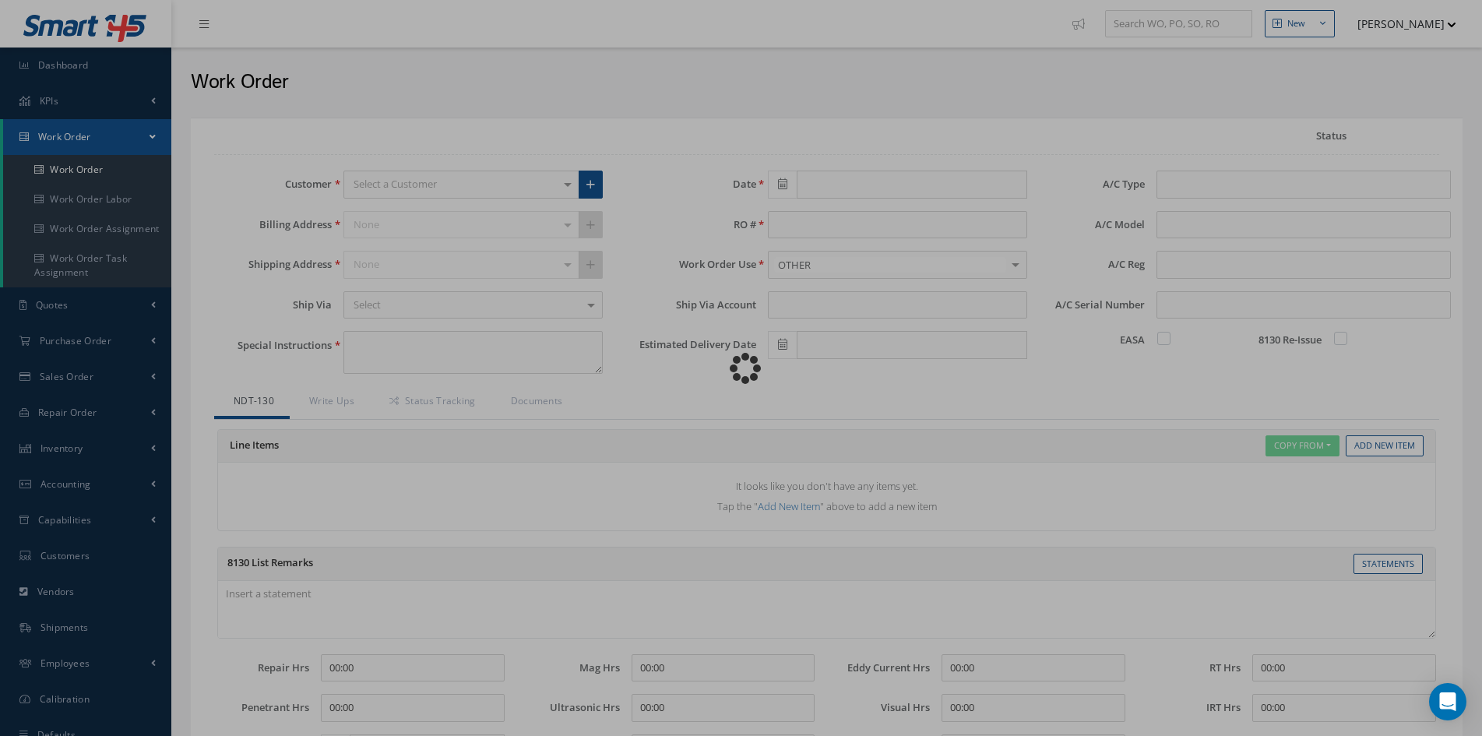
type input "[DATE]"
type input "6000007666"
type textarea "PT REQ. @ CVG"
type input "[DATE]"
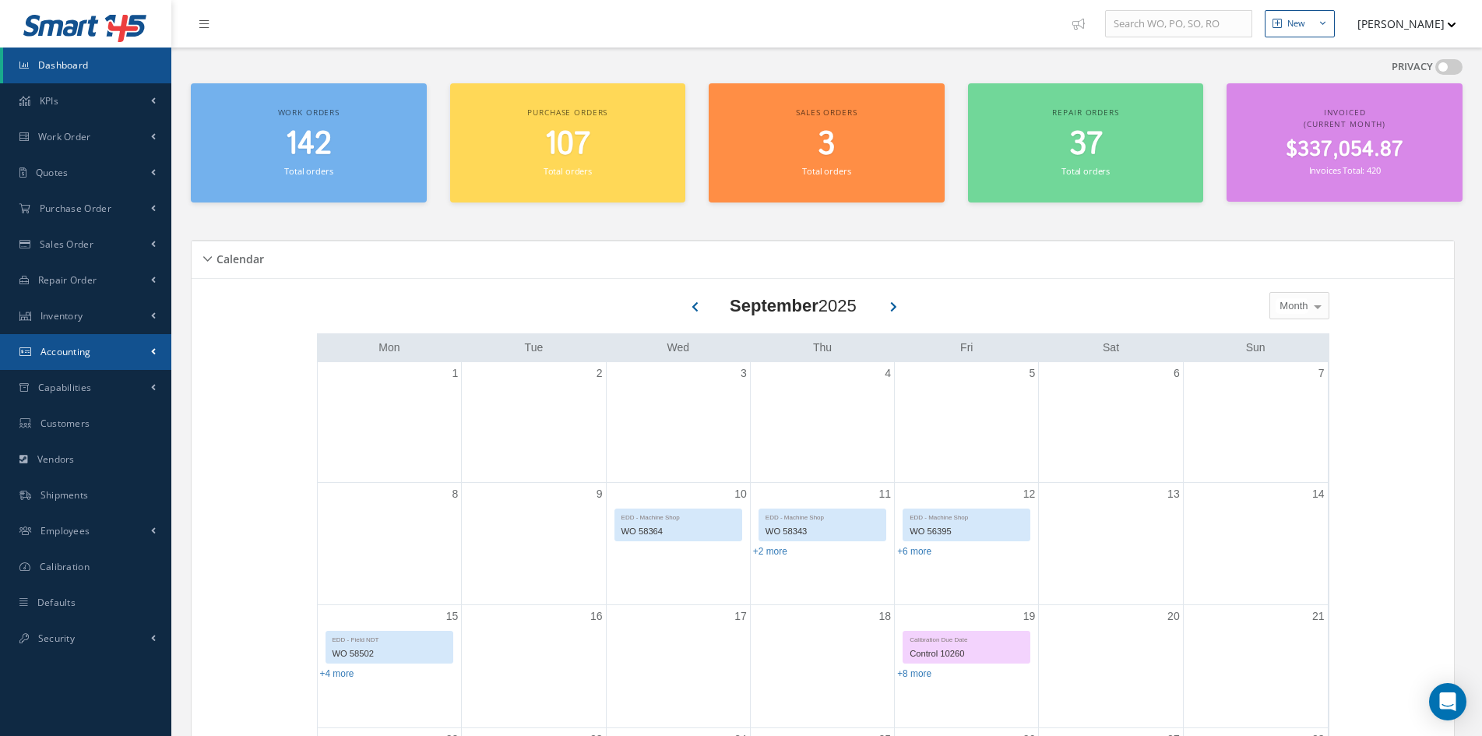
click at [58, 356] on span "Accounting" at bounding box center [65, 351] width 51 height 13
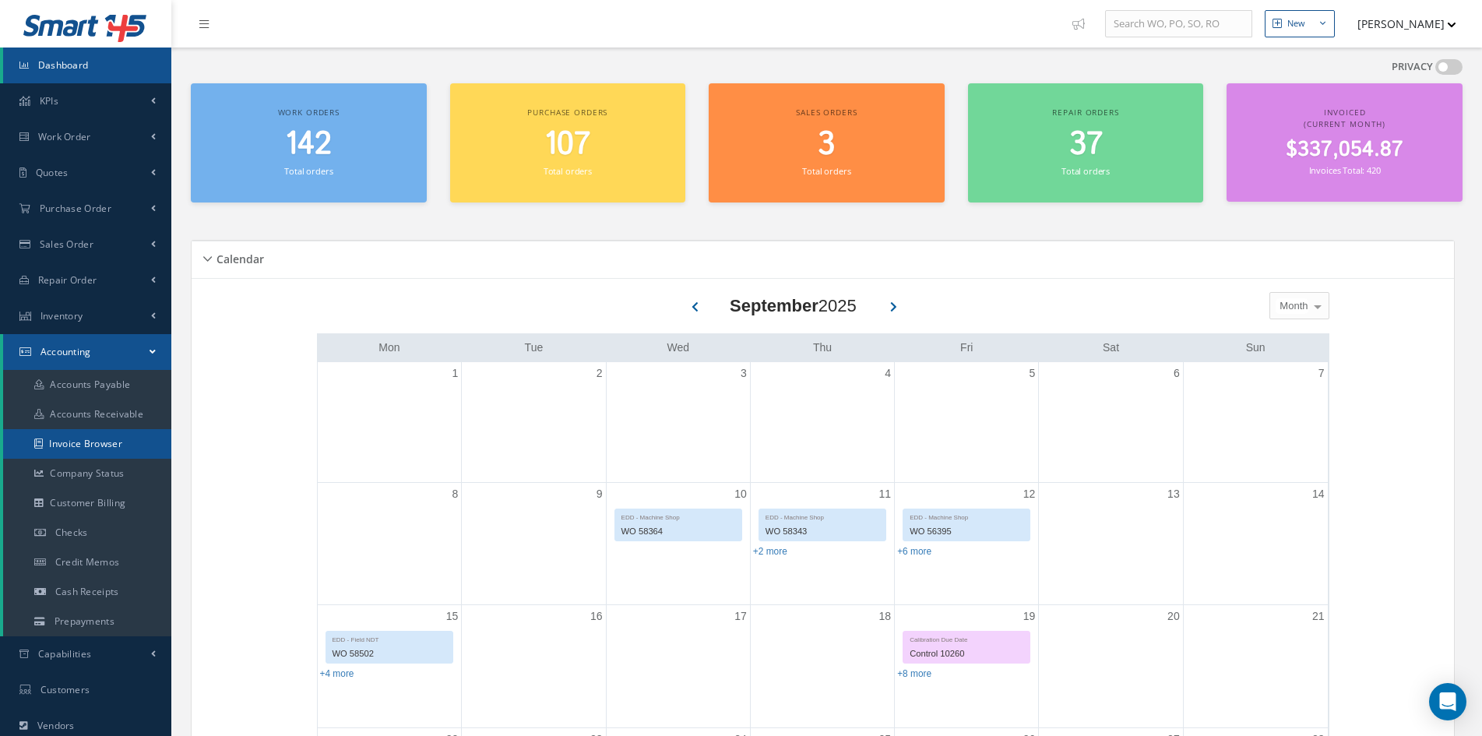
click at [67, 443] on link "Invoice Browser" at bounding box center [87, 444] width 168 height 30
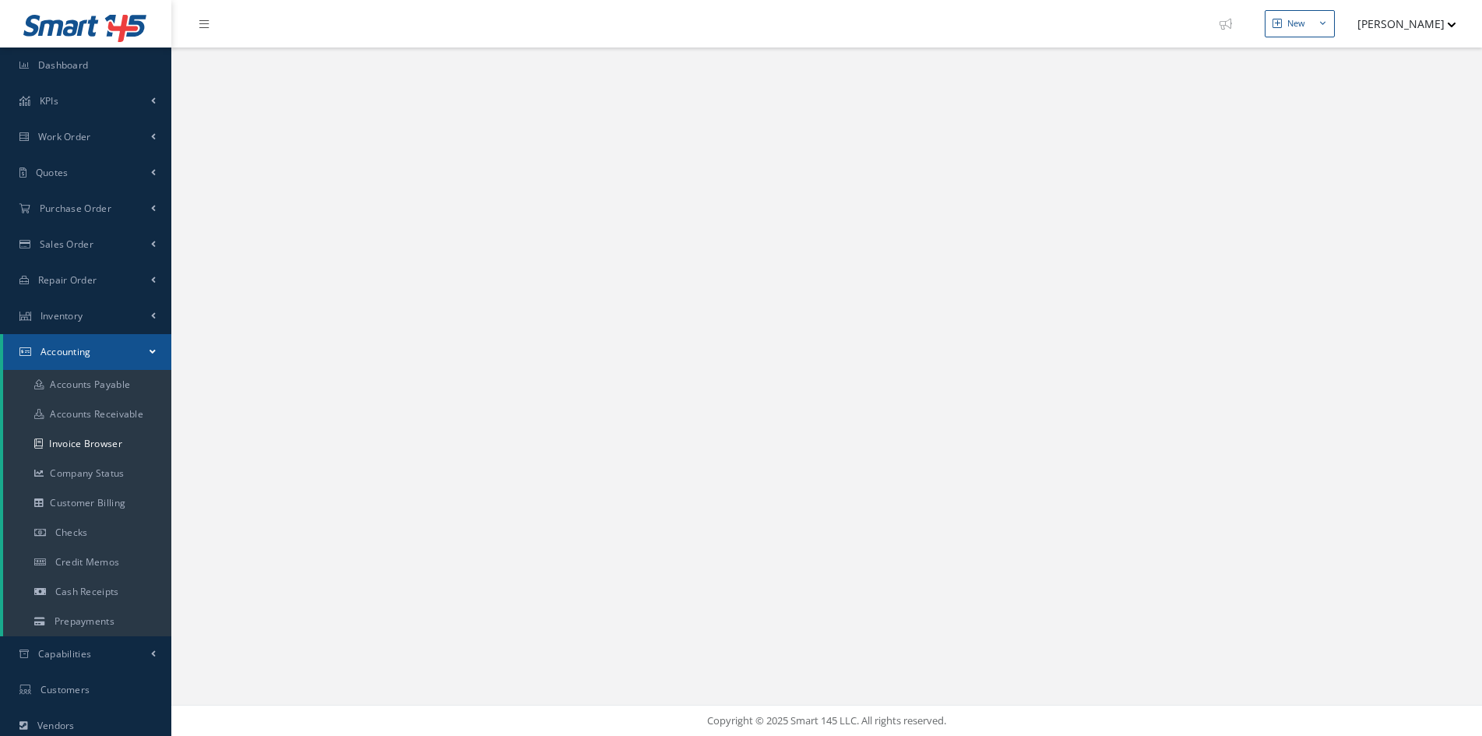
select select "25"
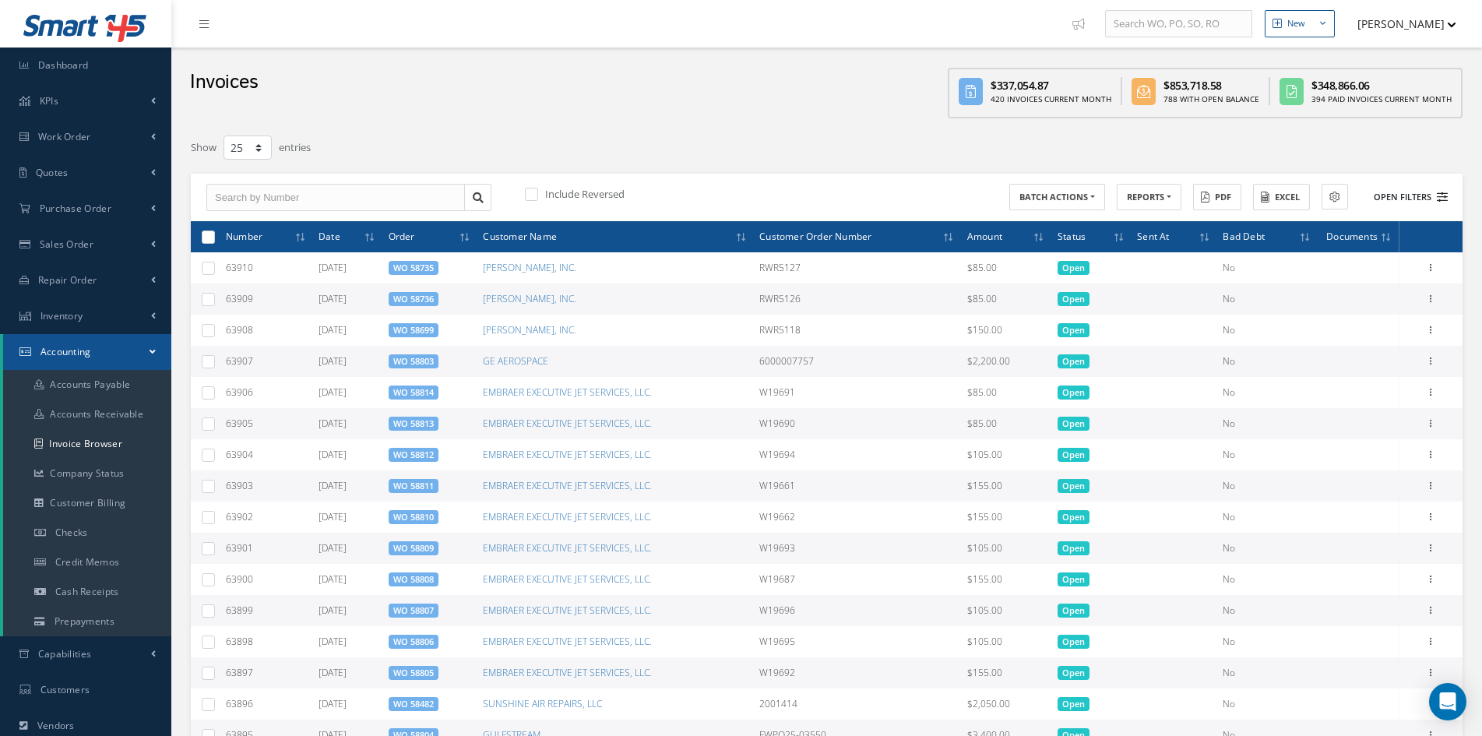
click at [1405, 198] on button "Open Filters" at bounding box center [1403, 198] width 88 height 26
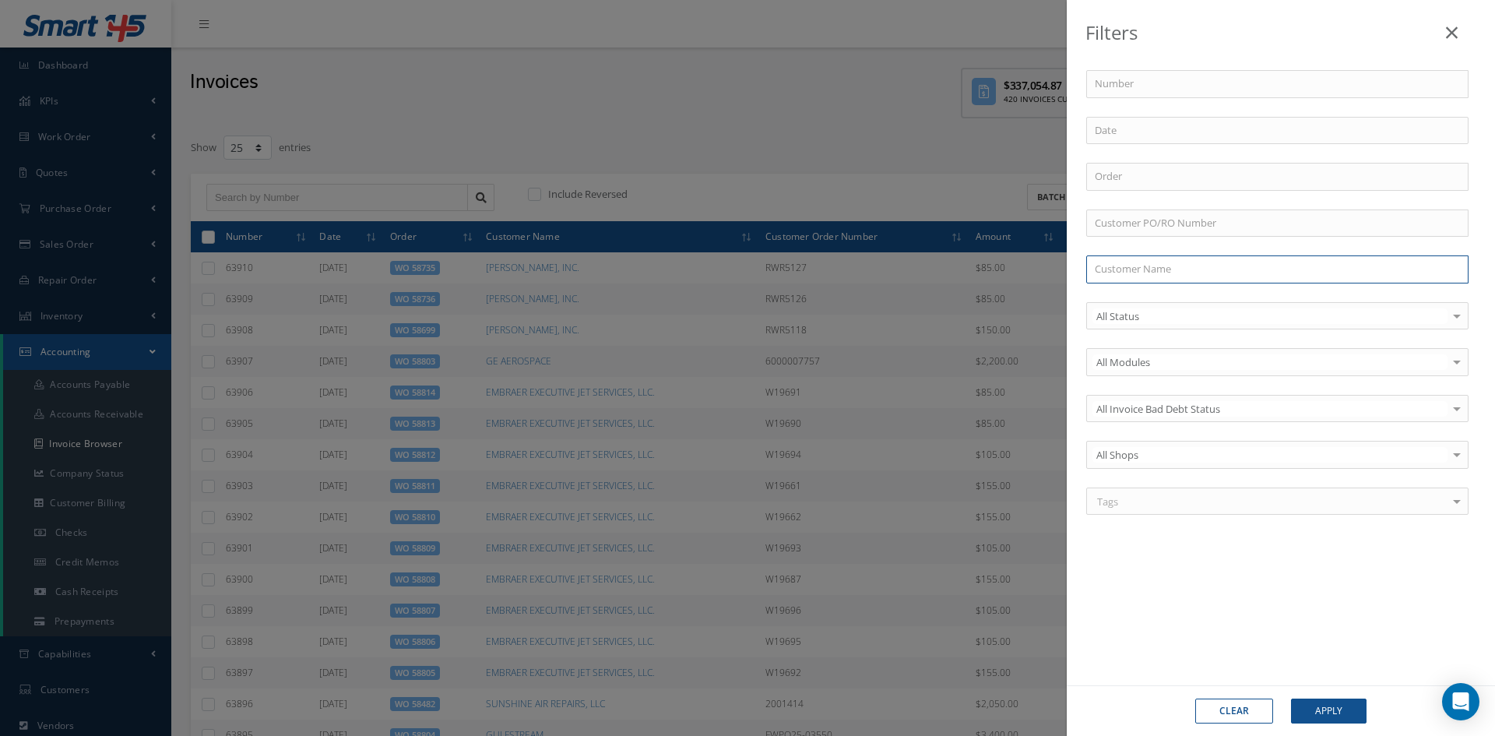
click at [1202, 262] on input "text" at bounding box center [1277, 269] width 382 height 28
type input "GE"
click at [1291, 698] on button "Apply" at bounding box center [1329, 710] width 76 height 25
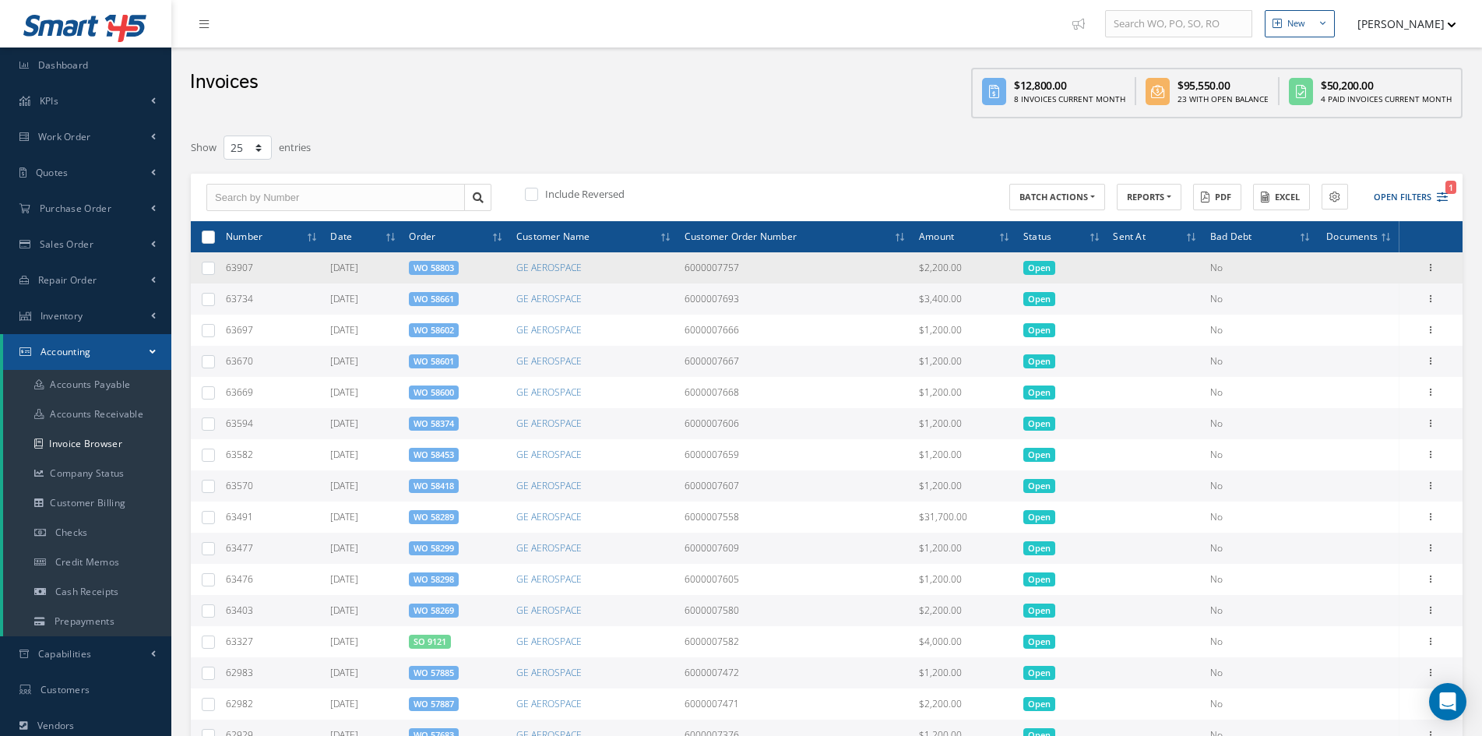
click at [454, 272] on link "WO 58803" at bounding box center [433, 268] width 40 height 12
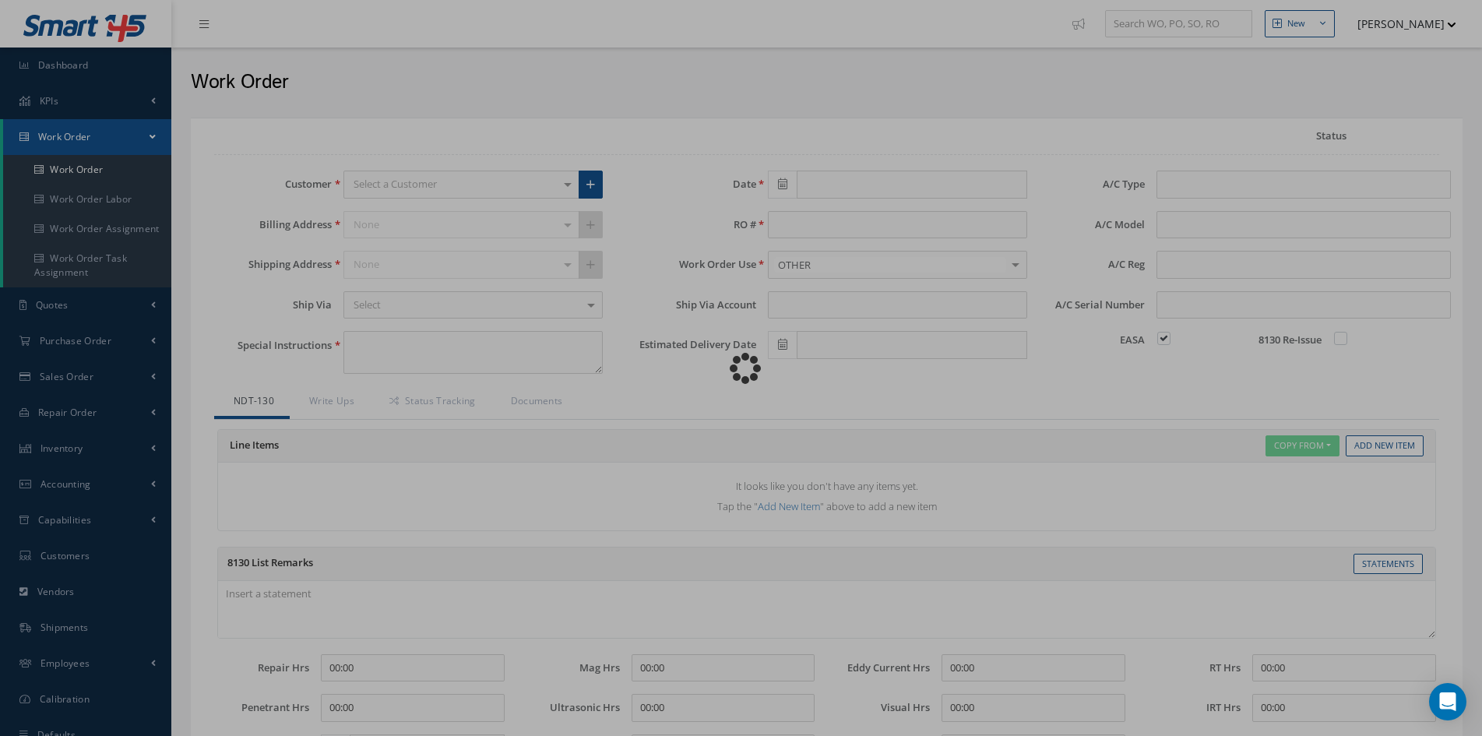
type input "[DATE]"
type input "6000007757"
type textarea "UT REQ @ CVG - ESN: 958509"
type input "[DATE]"
checkbox input "true"
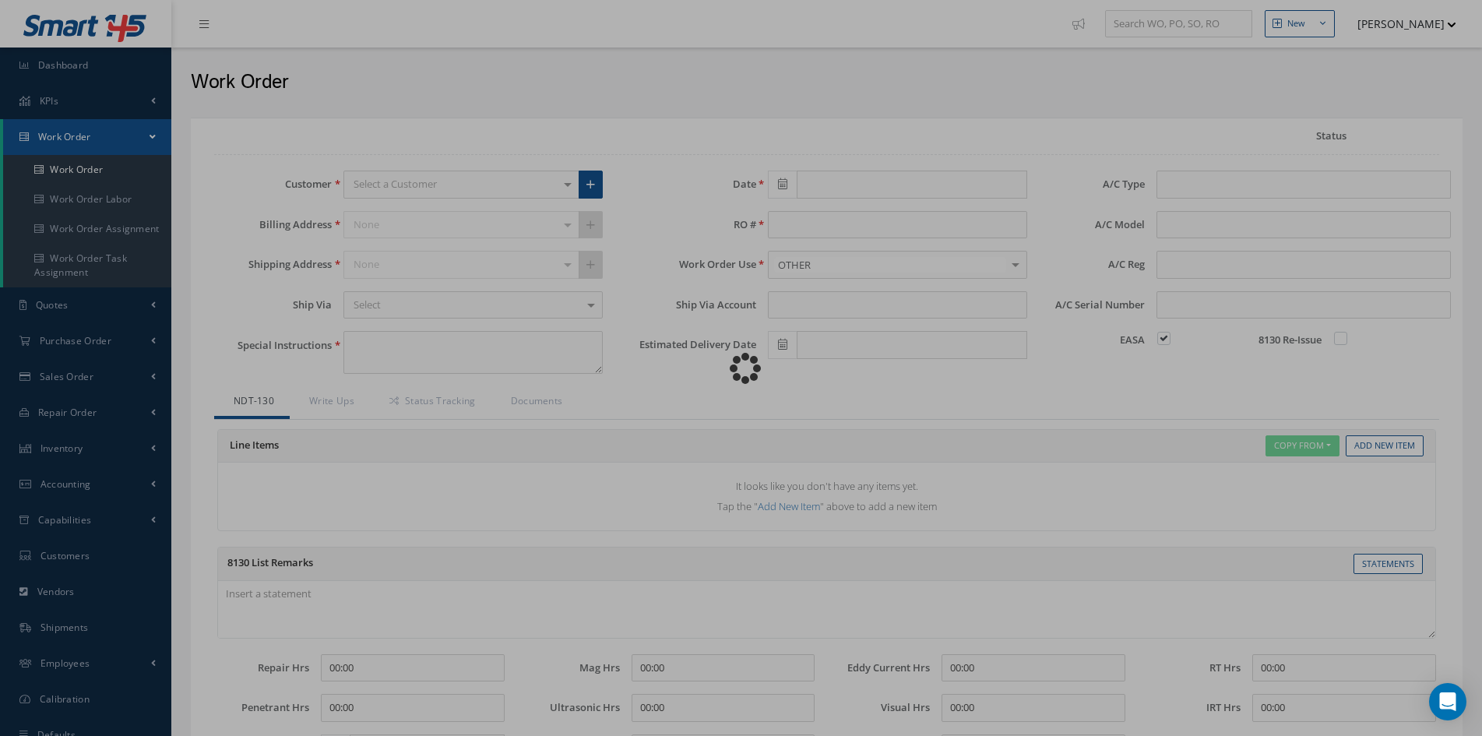
type input "[DATE]"
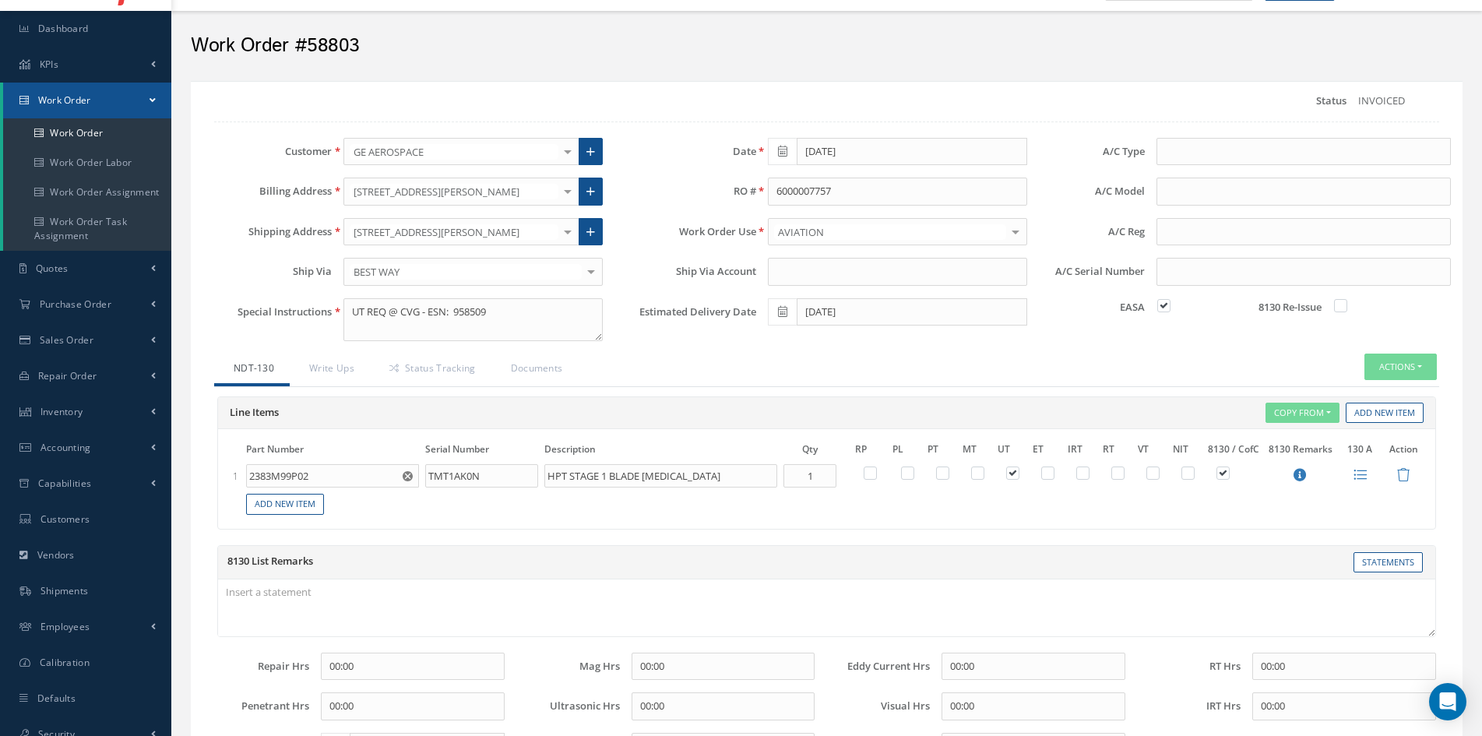
scroll to position [36, 0]
